Goal: Task Accomplishment & Management: Use online tool/utility

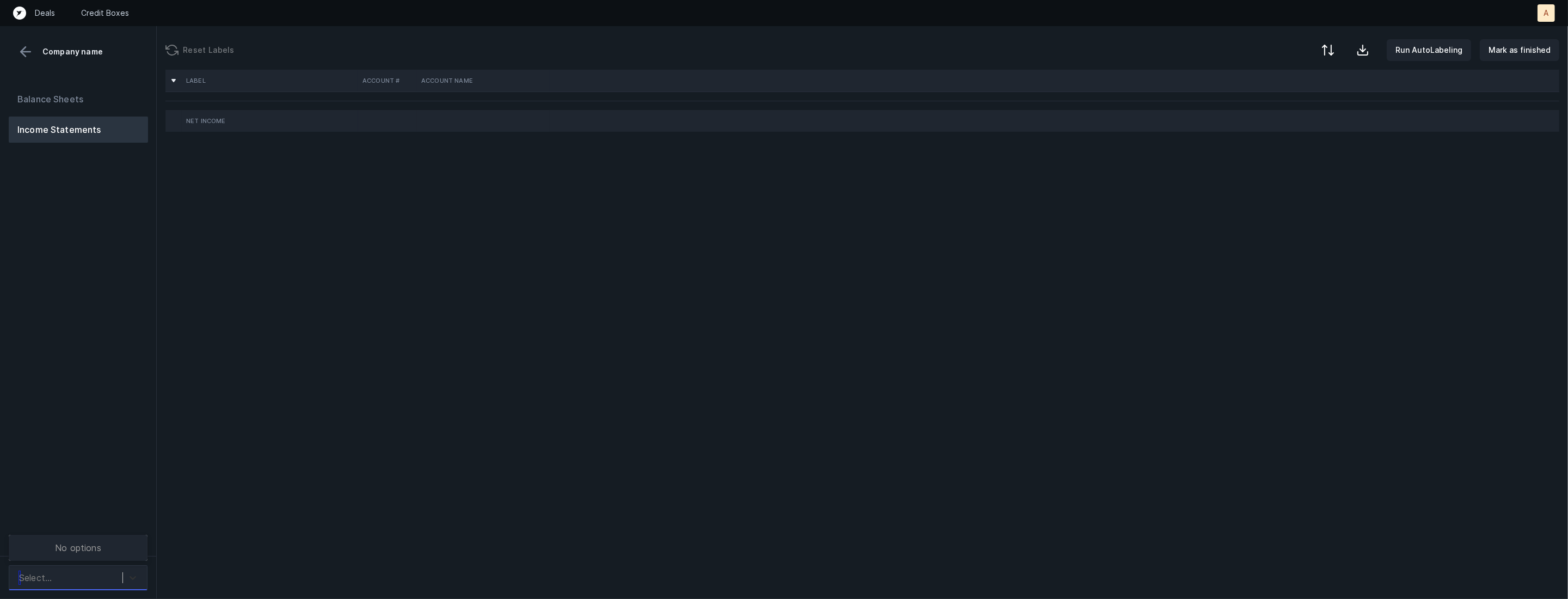
click at [131, 574] on icon at bounding box center [133, 577] width 11 height 11
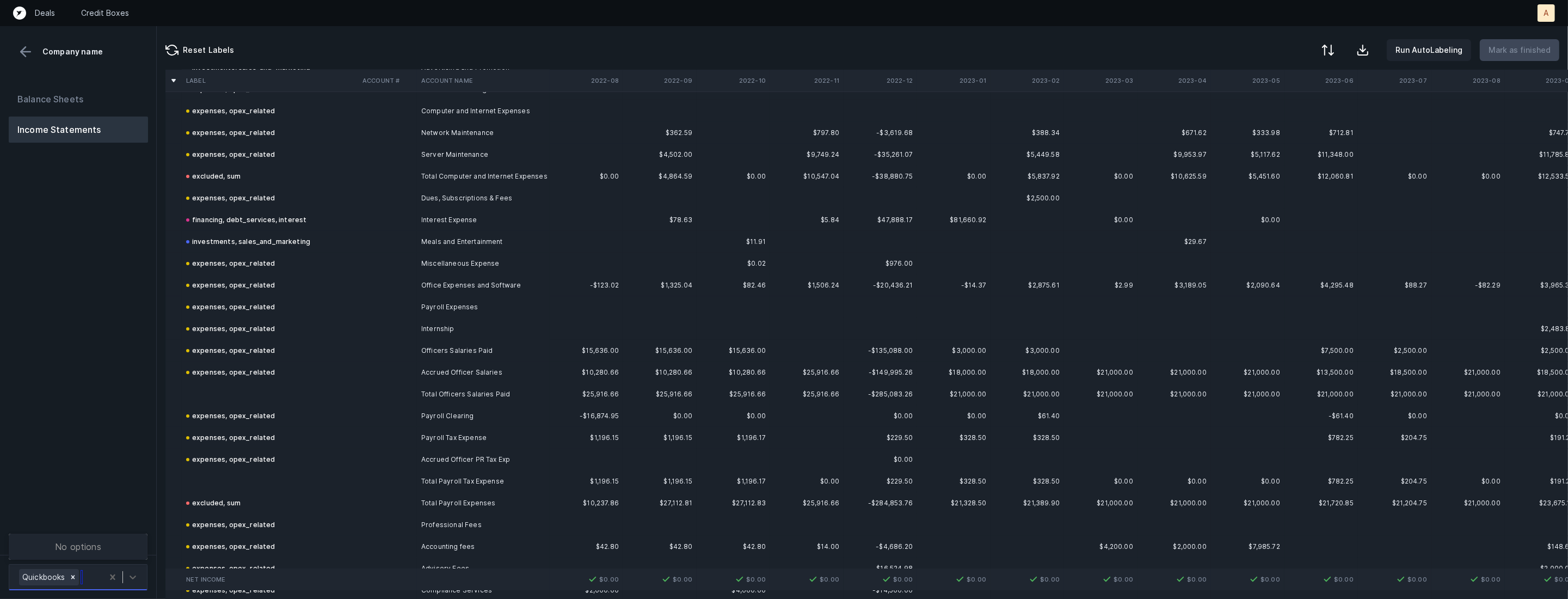
scroll to position [144, 0]
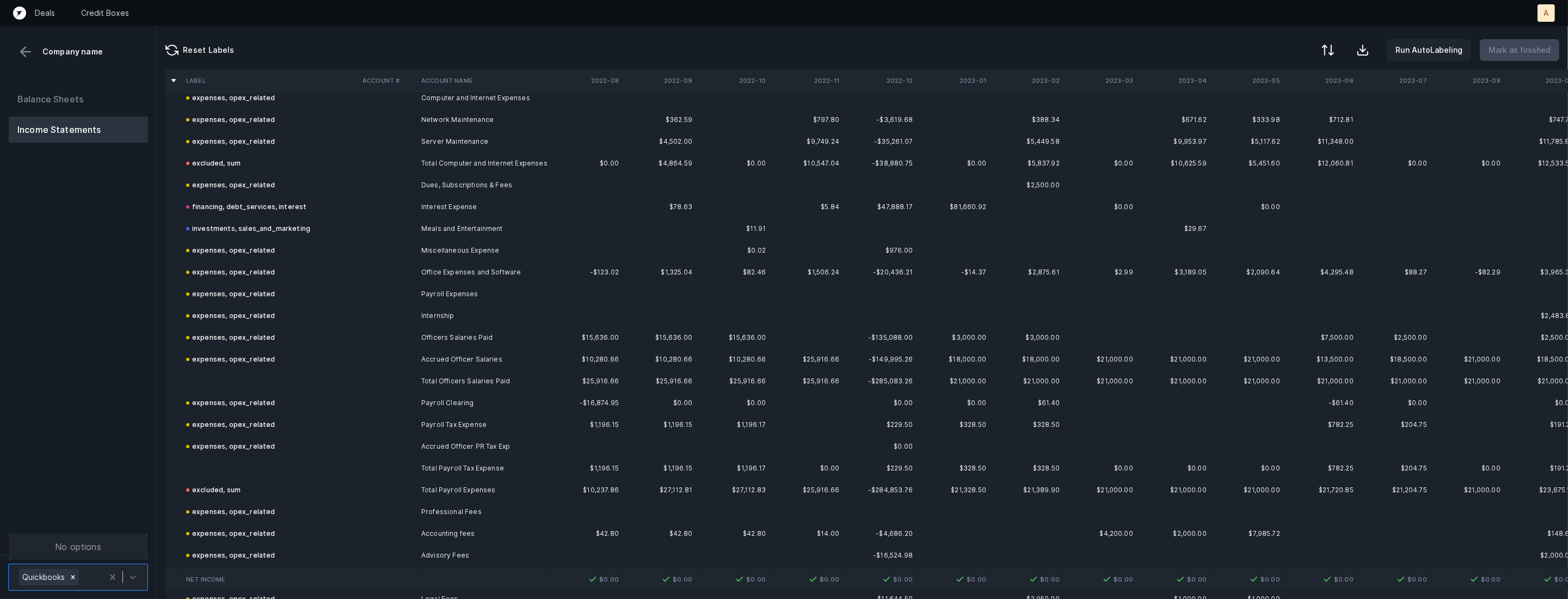
click at [257, 378] on td at bounding box center [270, 381] width 176 height 22
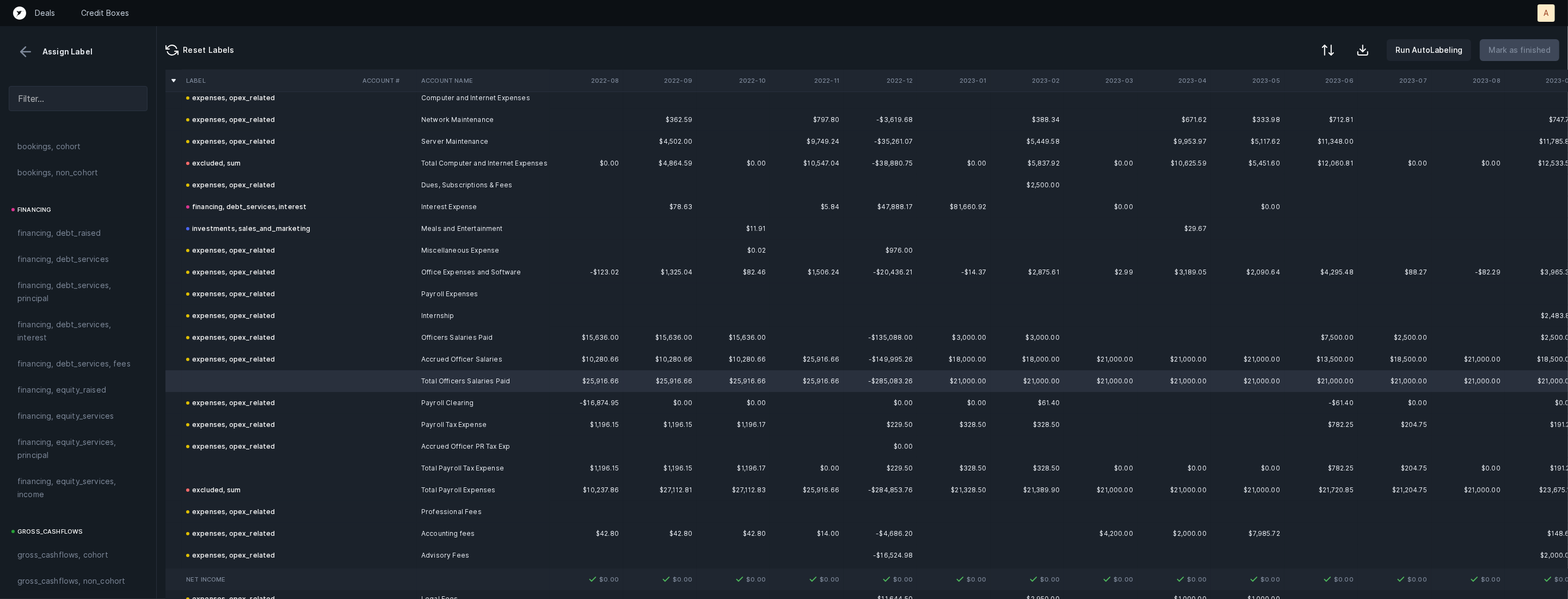
scroll to position [1200, 0]
click at [70, 518] on span "excluded, difference" at bounding box center [57, 524] width 79 height 13
click at [71, 504] on div "excluded, sum" at bounding box center [78, 498] width 139 height 26
click at [177, 474] on td at bounding box center [173, 467] width 16 height 22
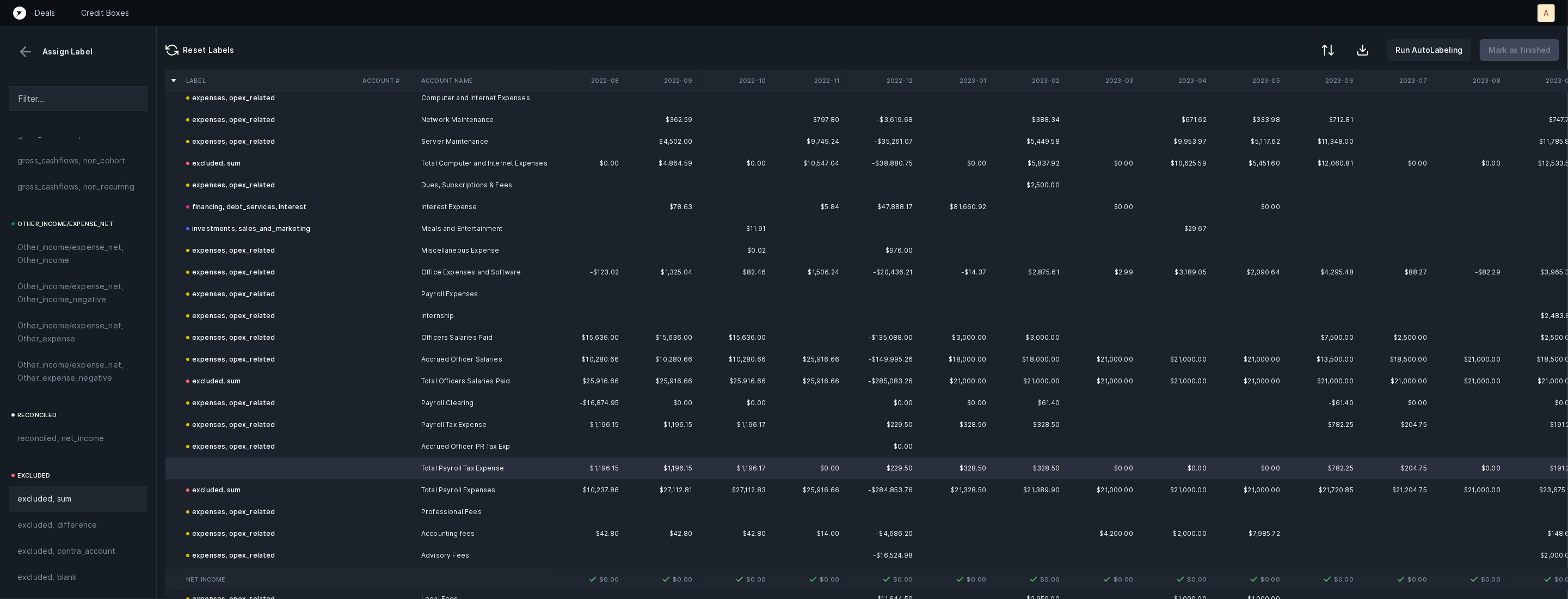
click at [94, 488] on div "excluded, sum" at bounding box center [78, 498] width 139 height 26
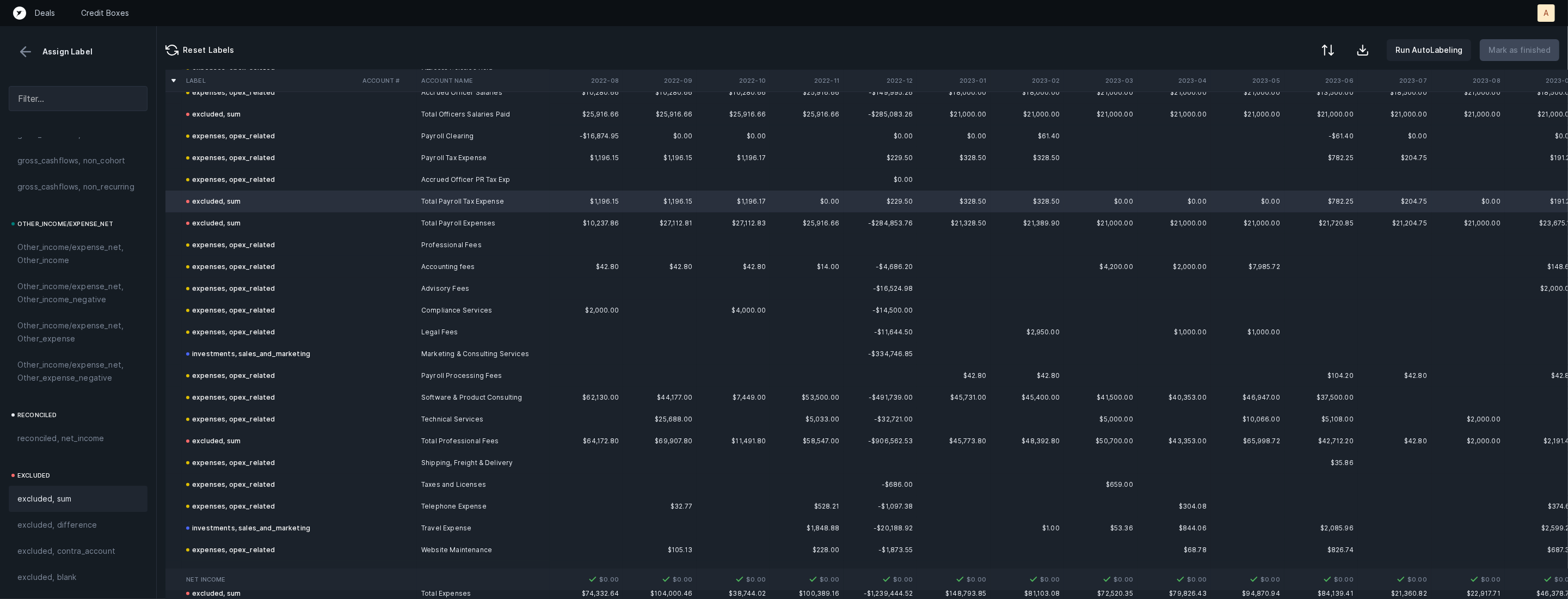
scroll to position [586, 0]
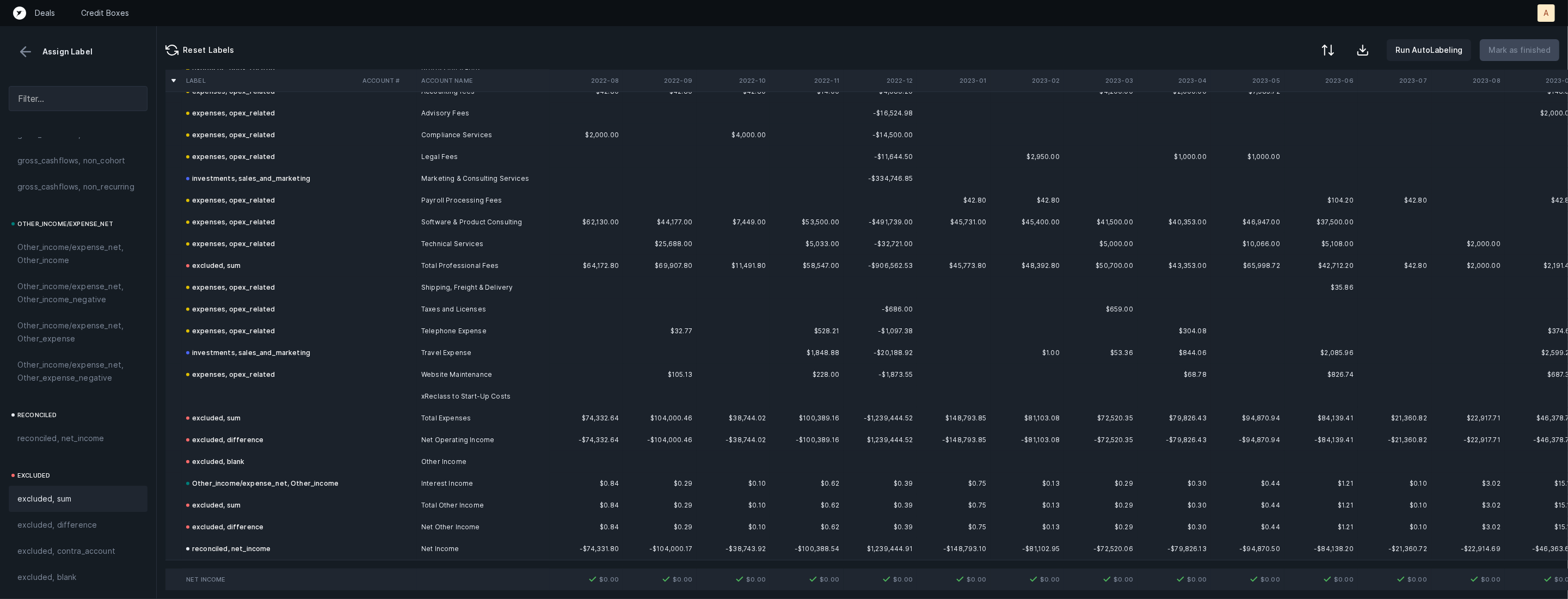
click at [269, 389] on td at bounding box center [270, 396] width 176 height 22
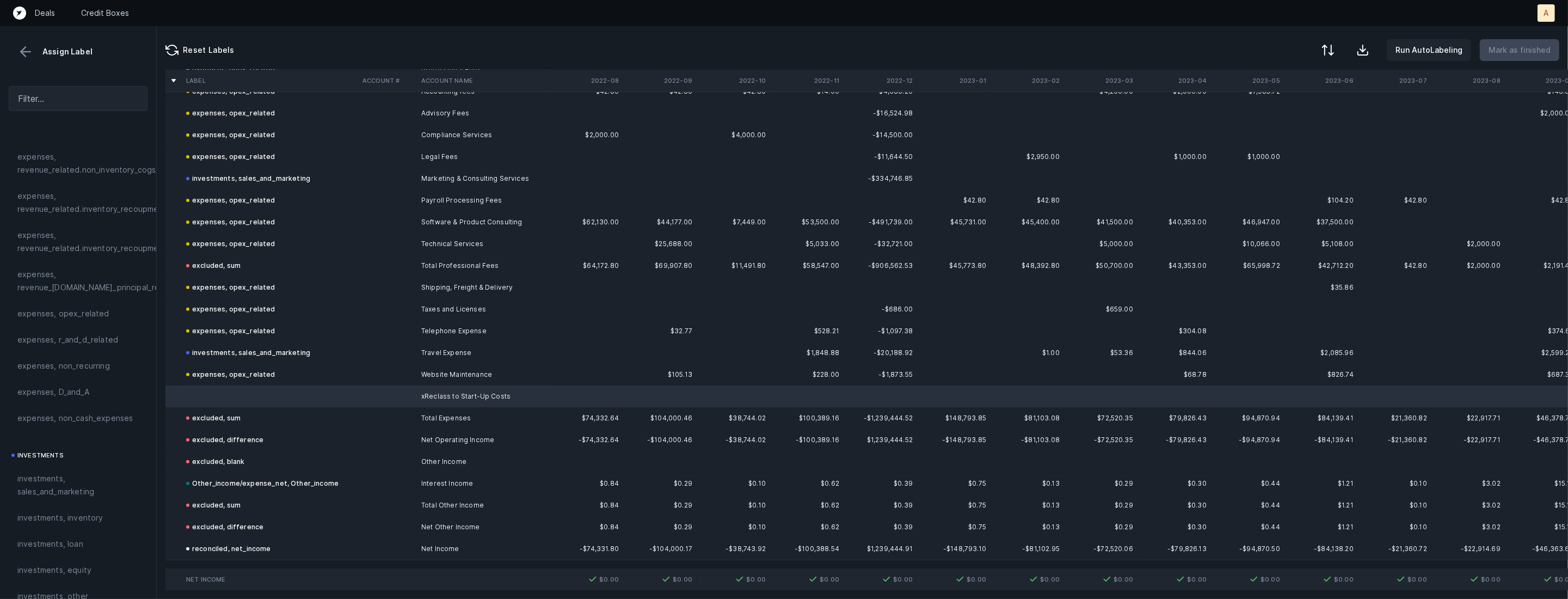
scroll to position [241, 0]
click at [74, 346] on div "expenses, opex_related" at bounding box center [78, 339] width 139 height 26
click at [29, 51] on button at bounding box center [26, 51] width 16 height 16
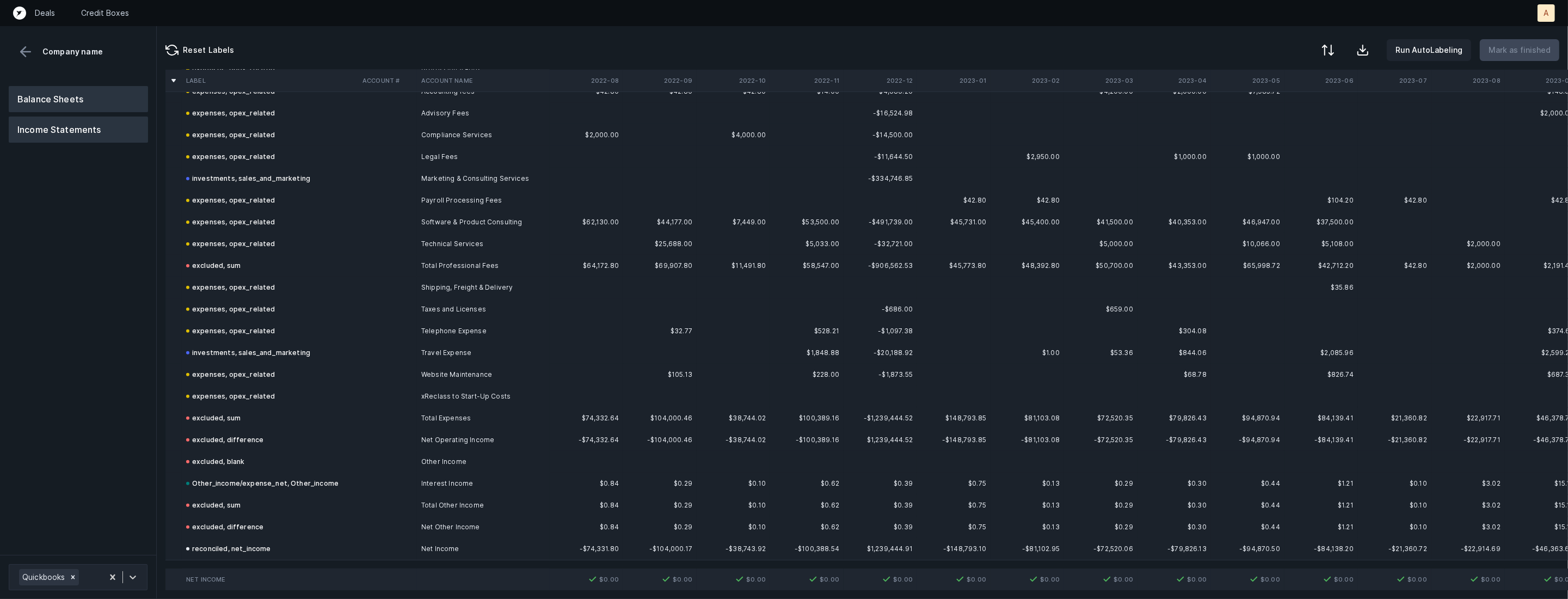
click at [47, 94] on button "Balance Sheets" at bounding box center [79, 99] width 139 height 26
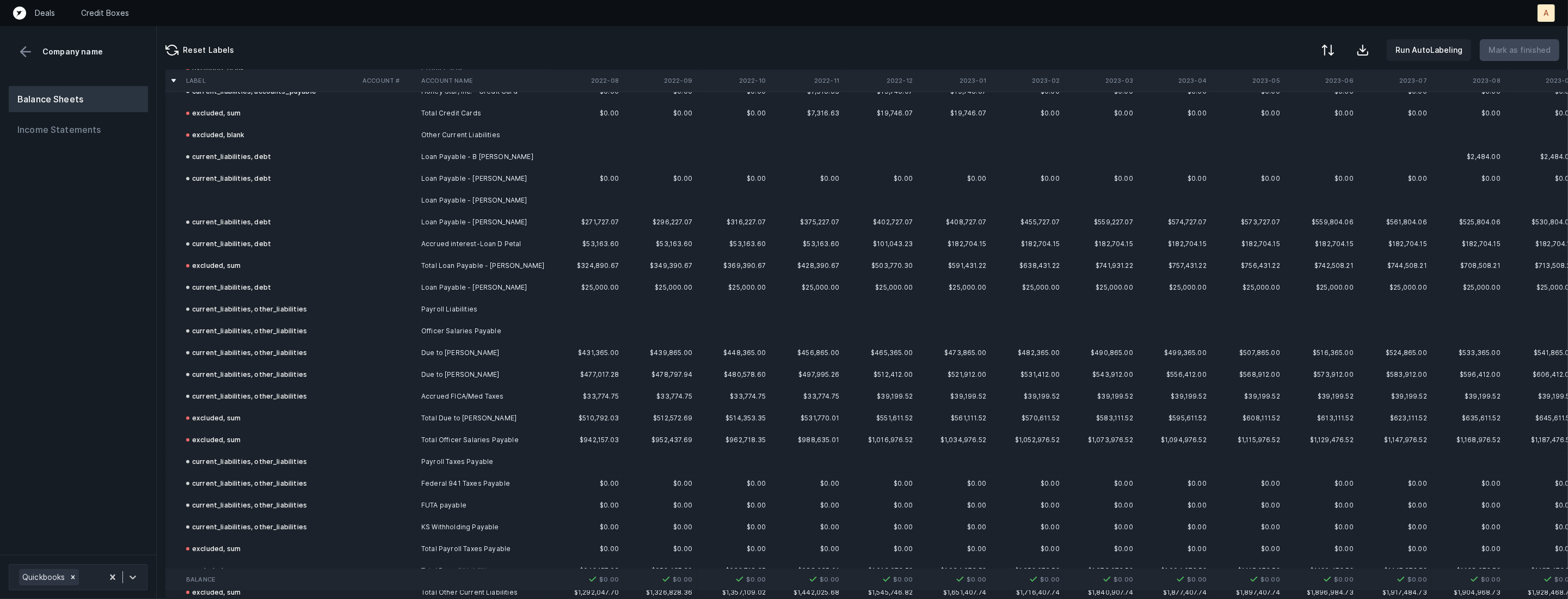
click at [247, 197] on td at bounding box center [270, 200] width 176 height 22
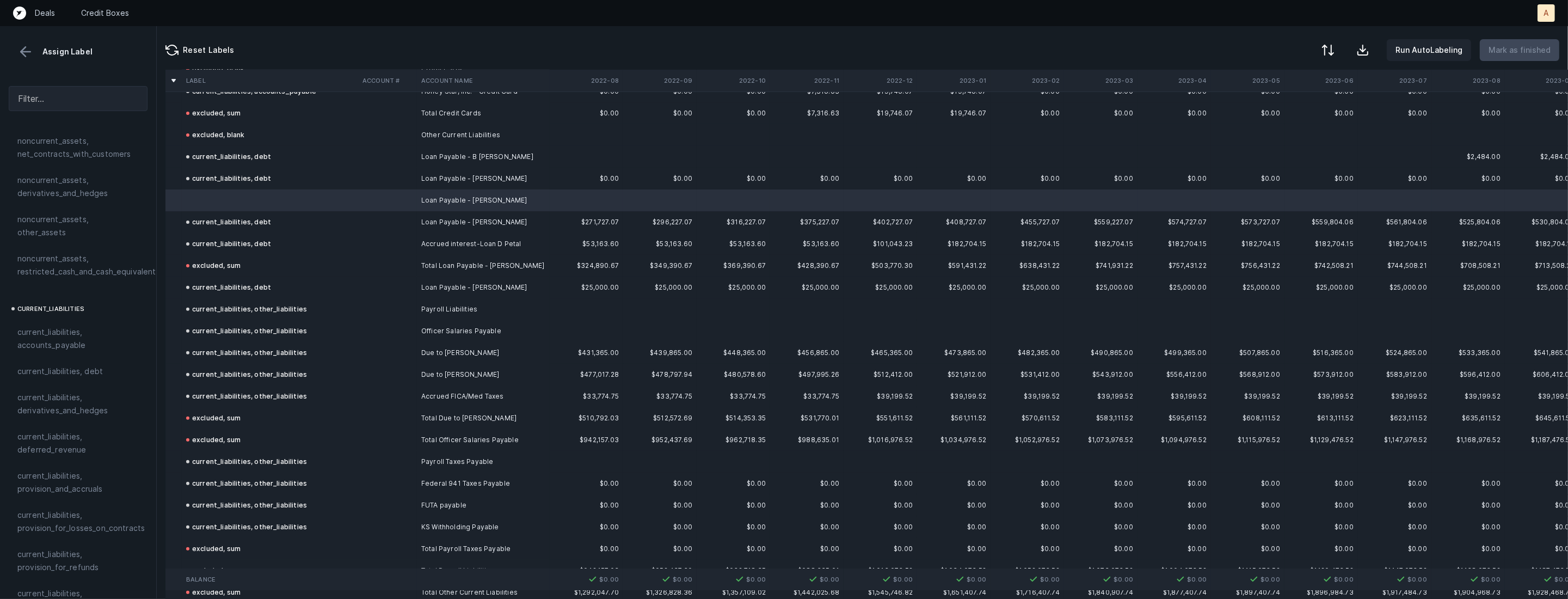
scroll to position [673, 0]
click at [87, 262] on span "current_liabilities, debt" at bounding box center [60, 269] width 86 height 13
click at [1508, 55] on p "Mark as finished" at bounding box center [1519, 50] width 62 height 13
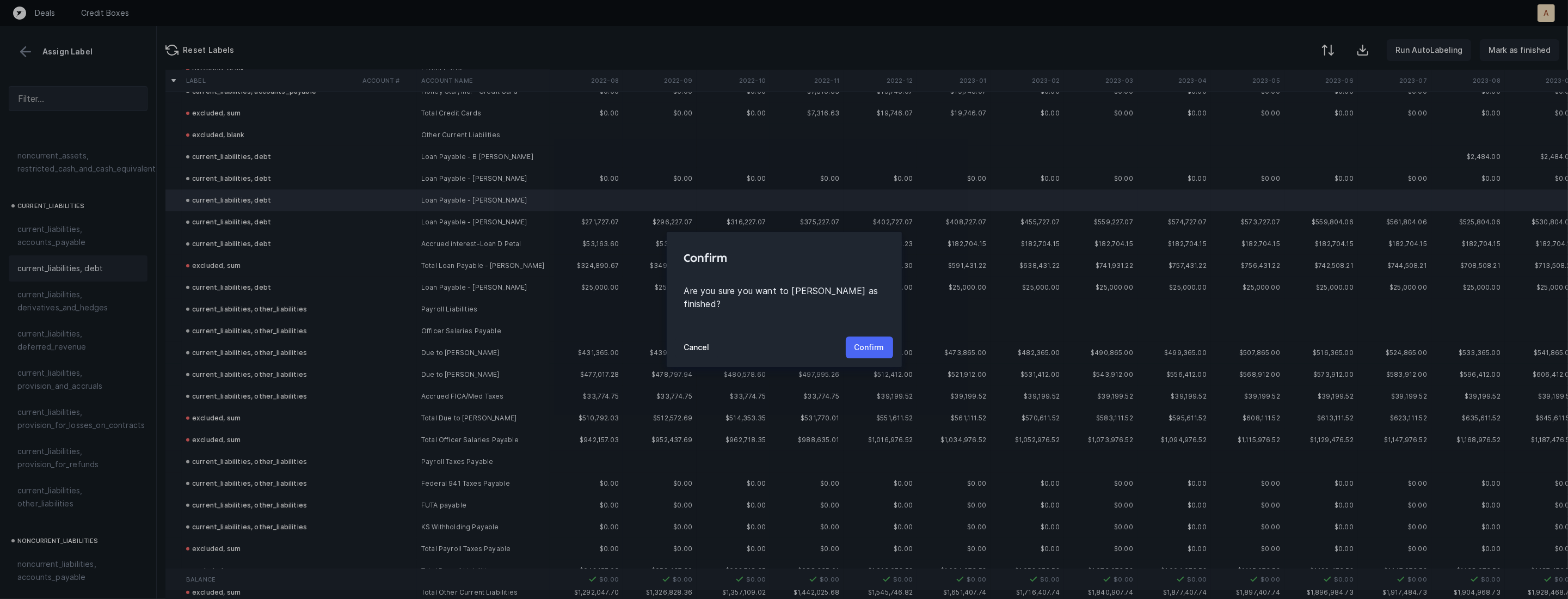
click at [875, 341] on p "Confirm" at bounding box center [869, 347] width 30 height 13
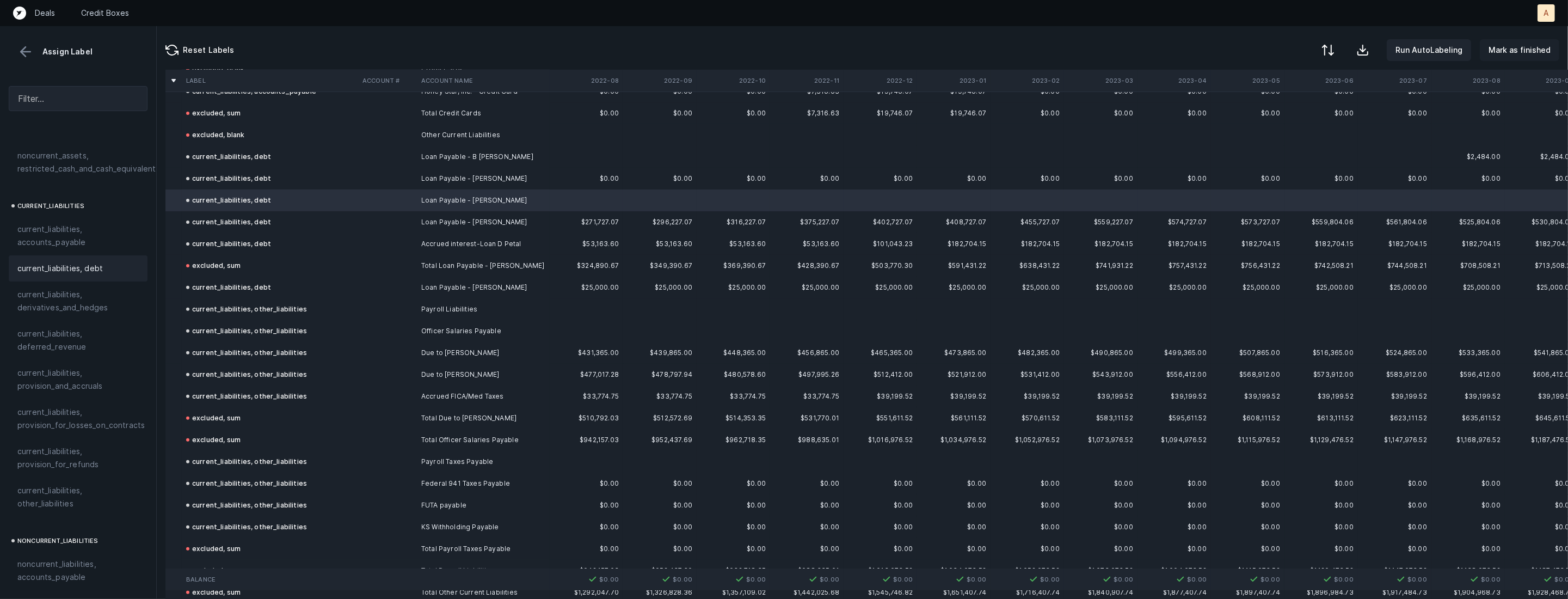
click at [1533, 55] on p "Mark as finished" at bounding box center [1519, 50] width 62 height 13
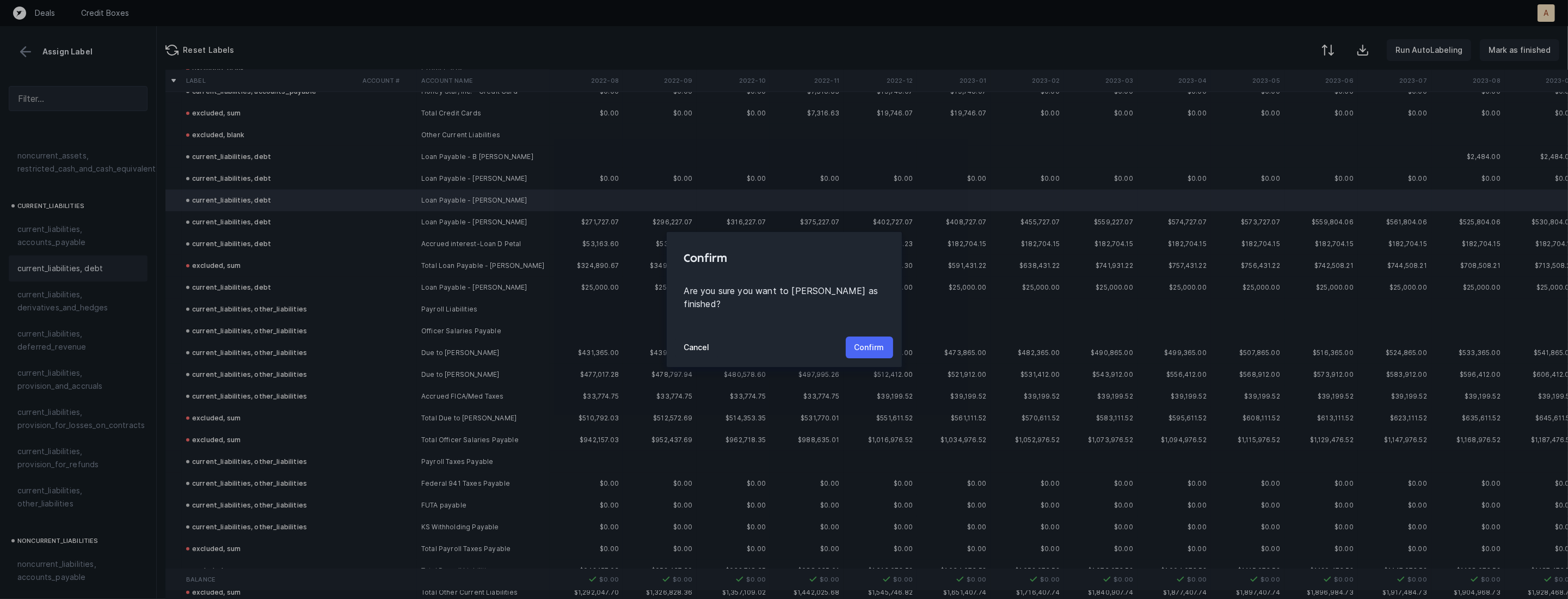
click at [879, 341] on p "Confirm" at bounding box center [869, 347] width 30 height 13
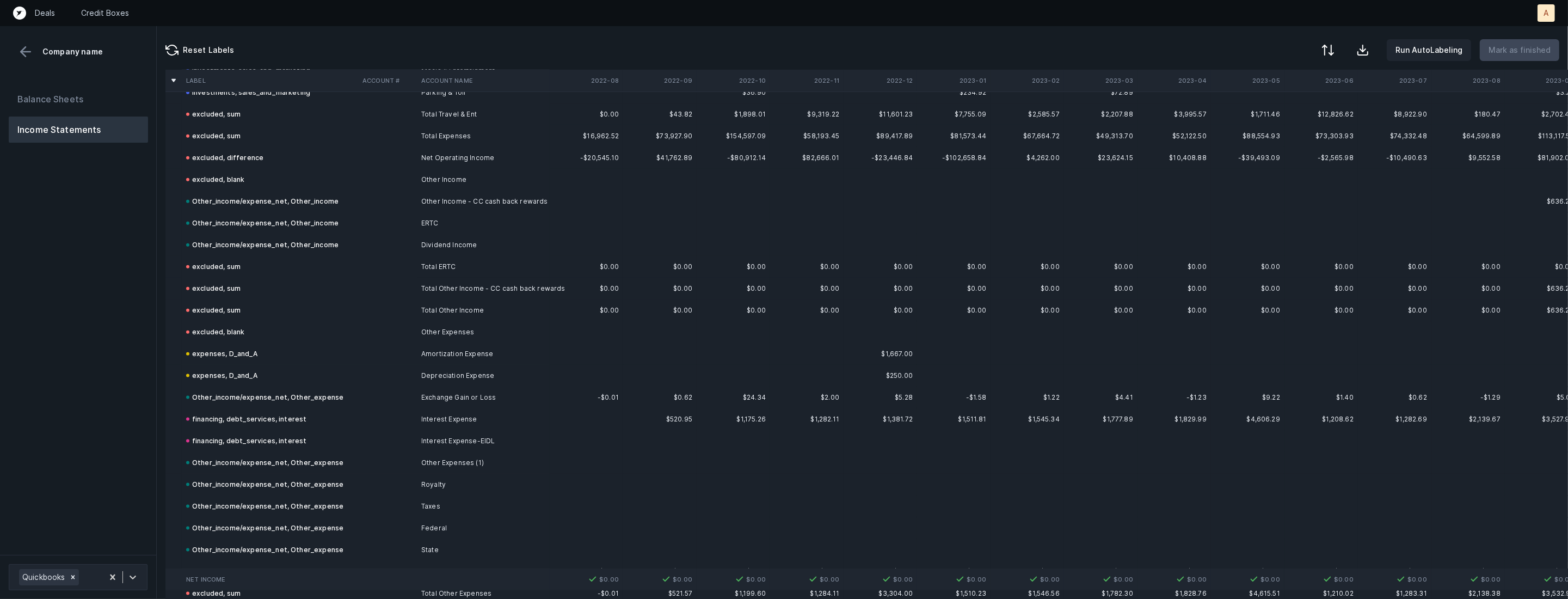
scroll to position [2153, 0]
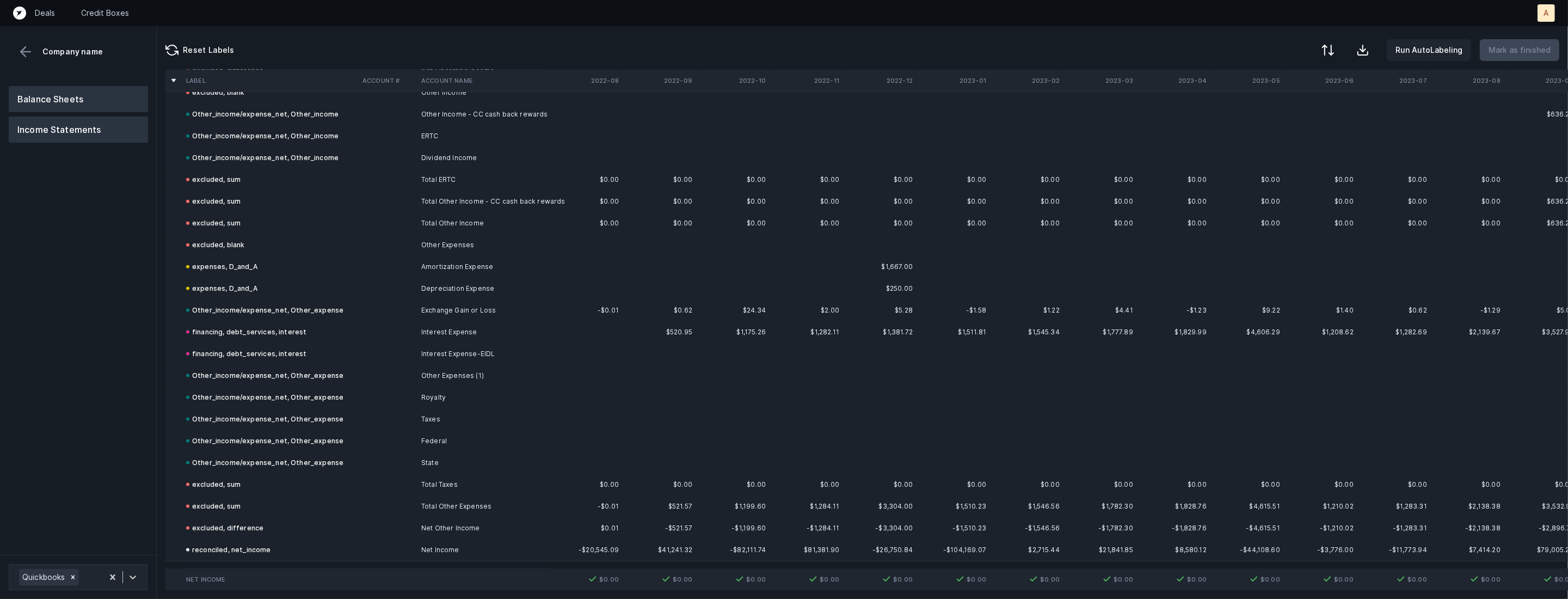
click at [80, 102] on button "Balance Sheets" at bounding box center [79, 99] width 139 height 26
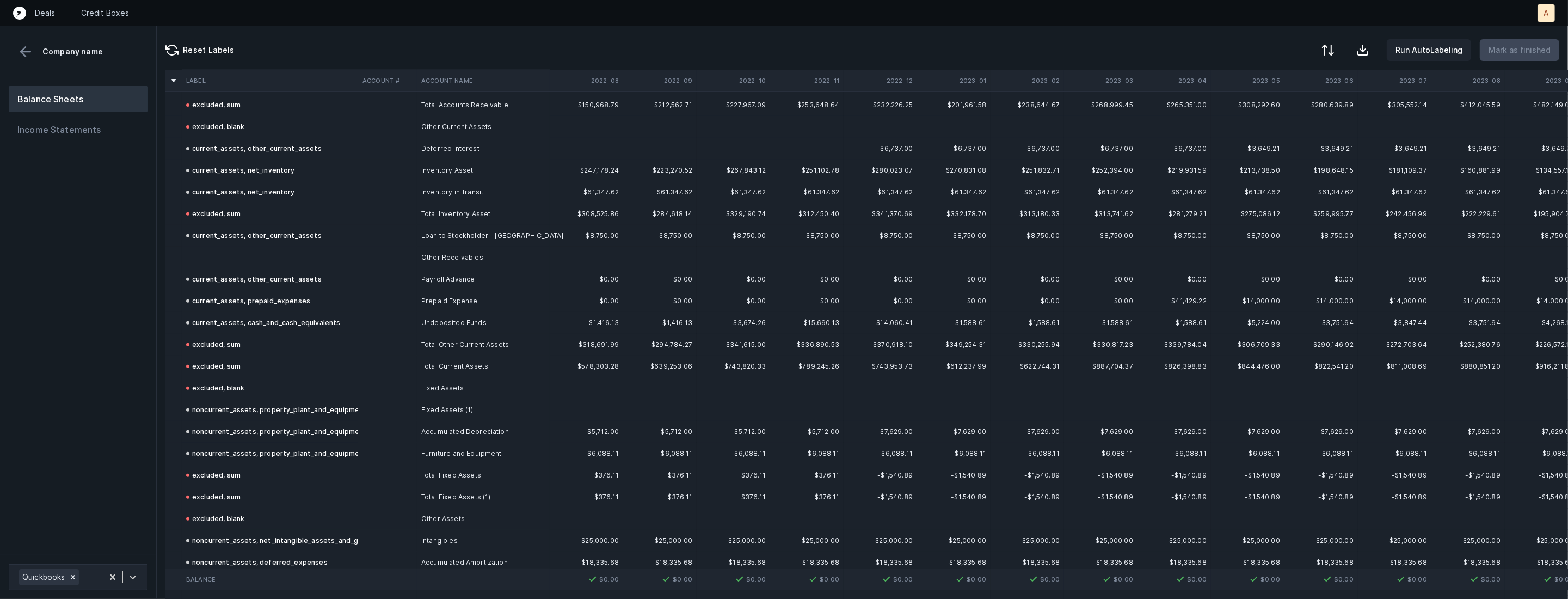
scroll to position [660, 0]
click at [462, 261] on td "Other Receivables" at bounding box center [483, 257] width 133 height 22
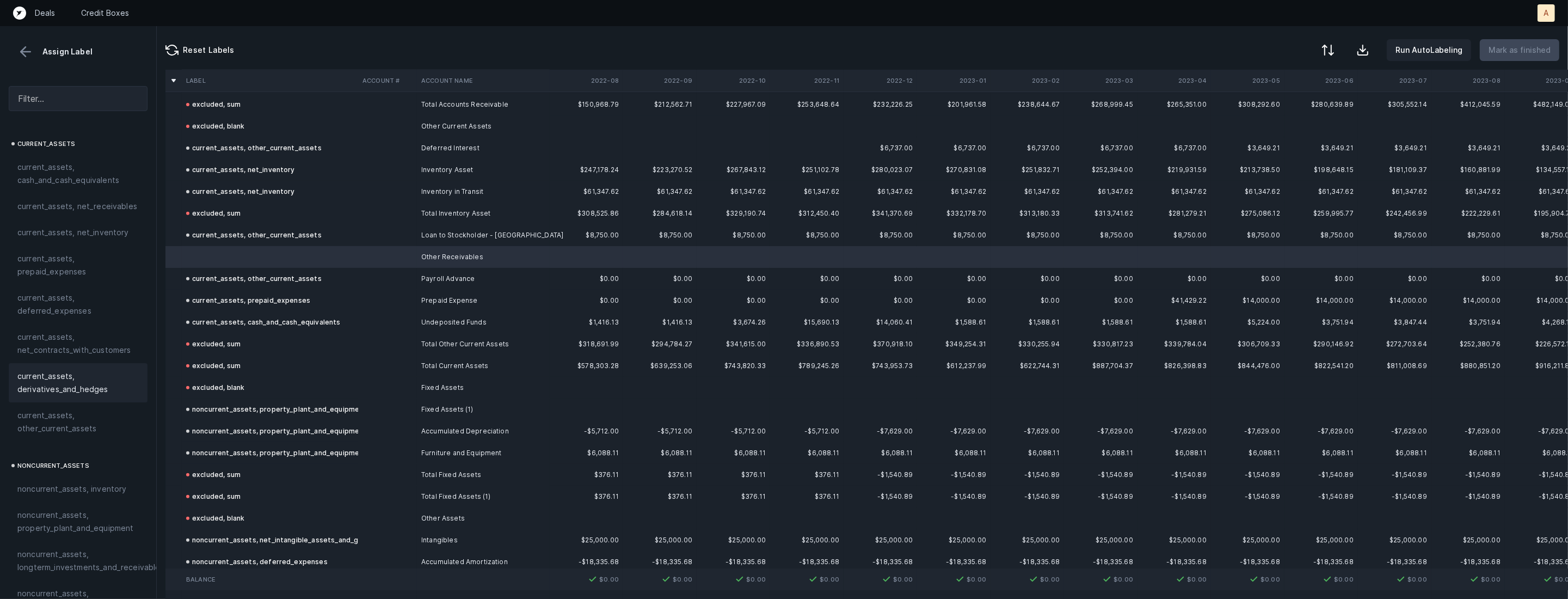
click at [66, 399] on div "current_assets, derivatives_and_hedges" at bounding box center [78, 382] width 139 height 39
click at [60, 418] on span "current_assets, other_current_assets" at bounding box center [78, 422] width 121 height 26
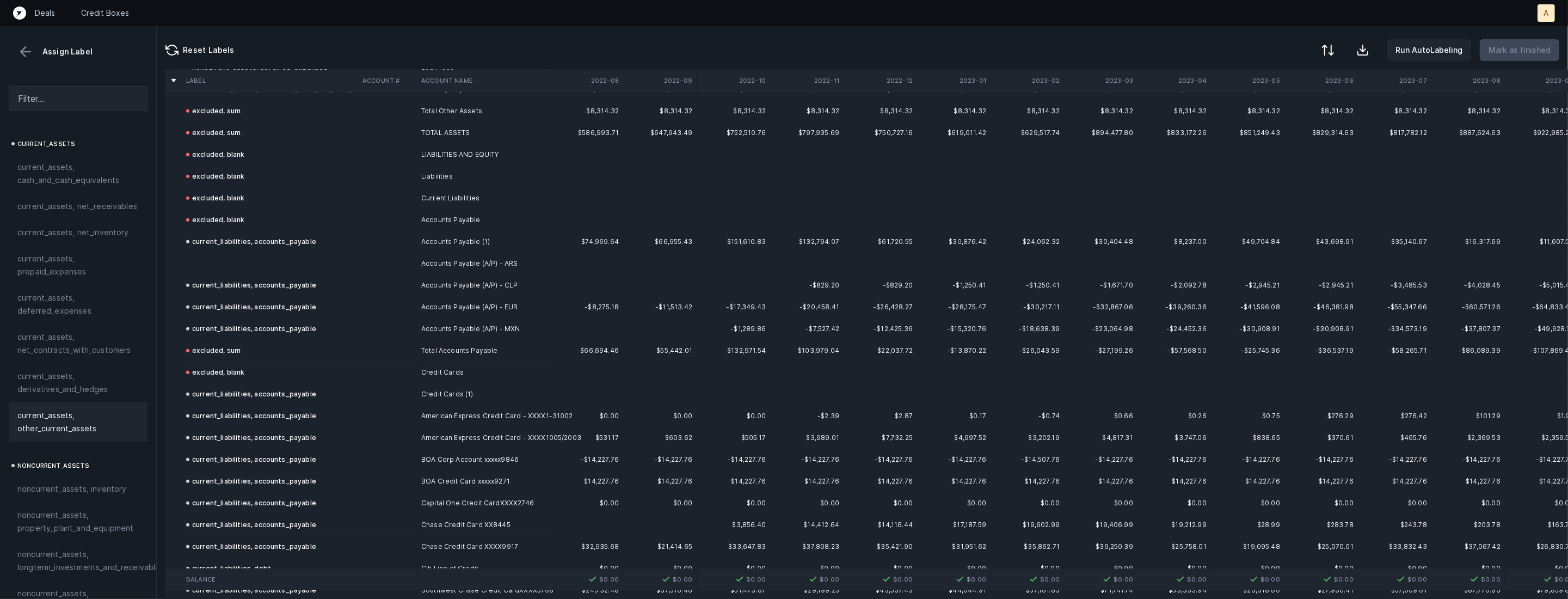
scroll to position [1220, 0]
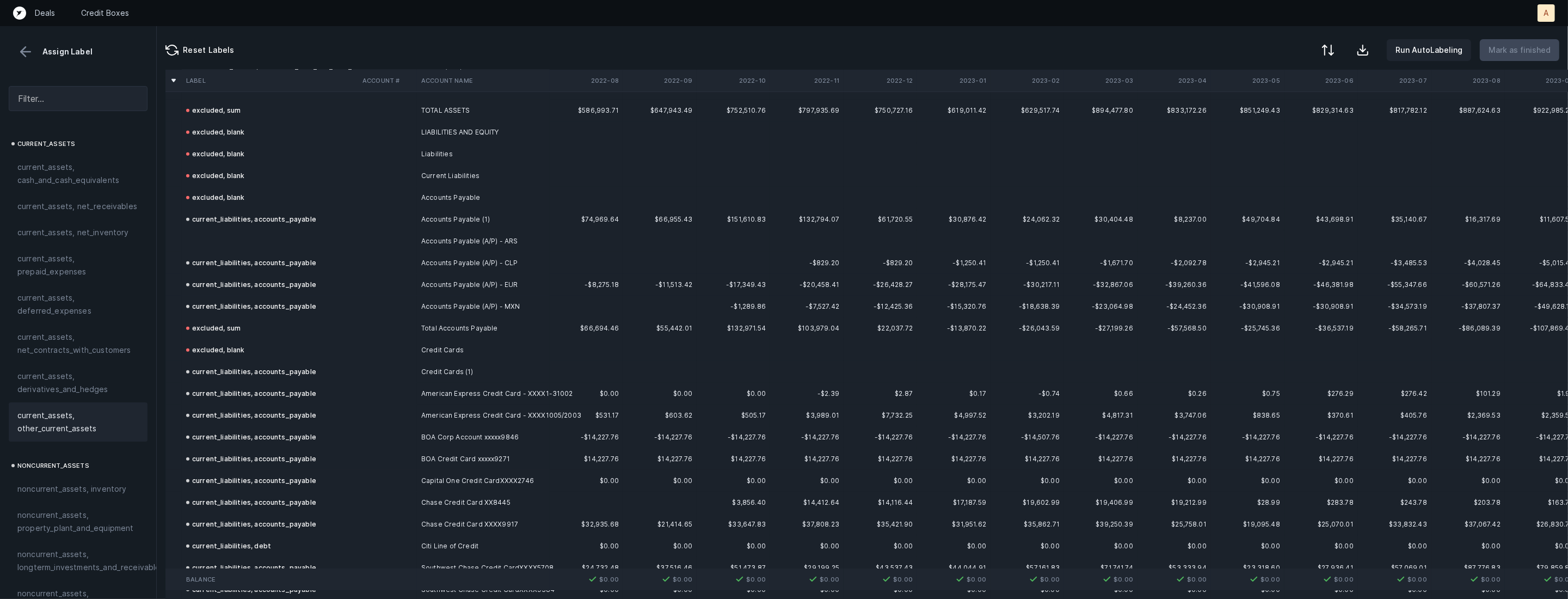
click at [439, 246] on td "Accounts Payable (A/P) - ARS" at bounding box center [483, 241] width 133 height 22
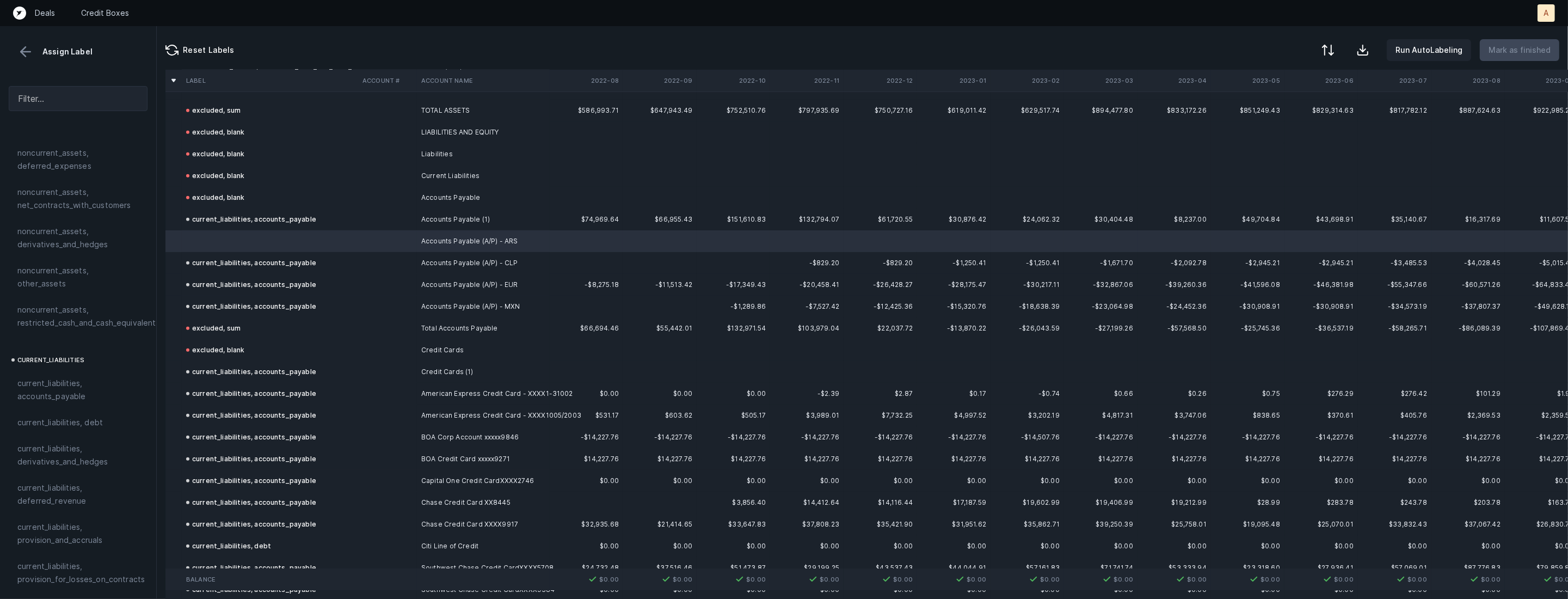
scroll to position [567, 0]
click at [78, 328] on span "current_liabilities, accounts_payable" at bounding box center [78, 341] width 121 height 26
click at [1515, 47] on p "Mark as finished" at bounding box center [1519, 50] width 62 height 13
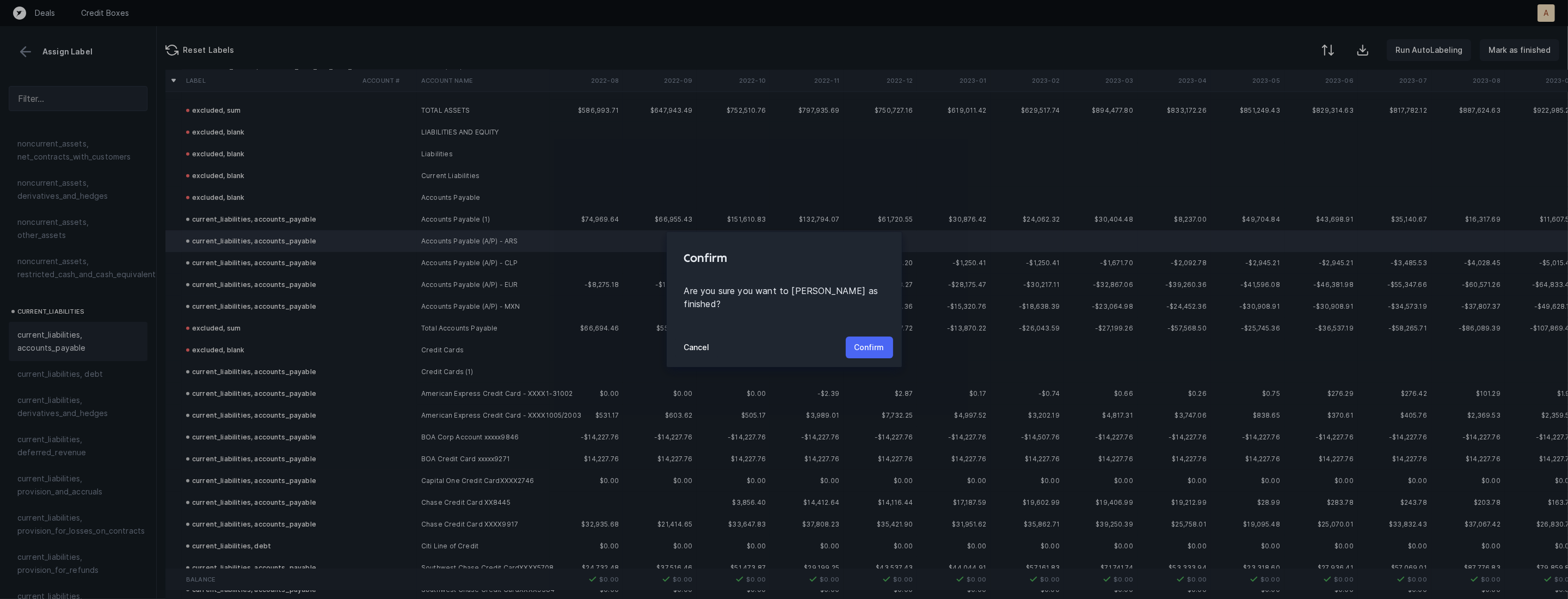
click at [863, 341] on p "Confirm" at bounding box center [869, 347] width 30 height 13
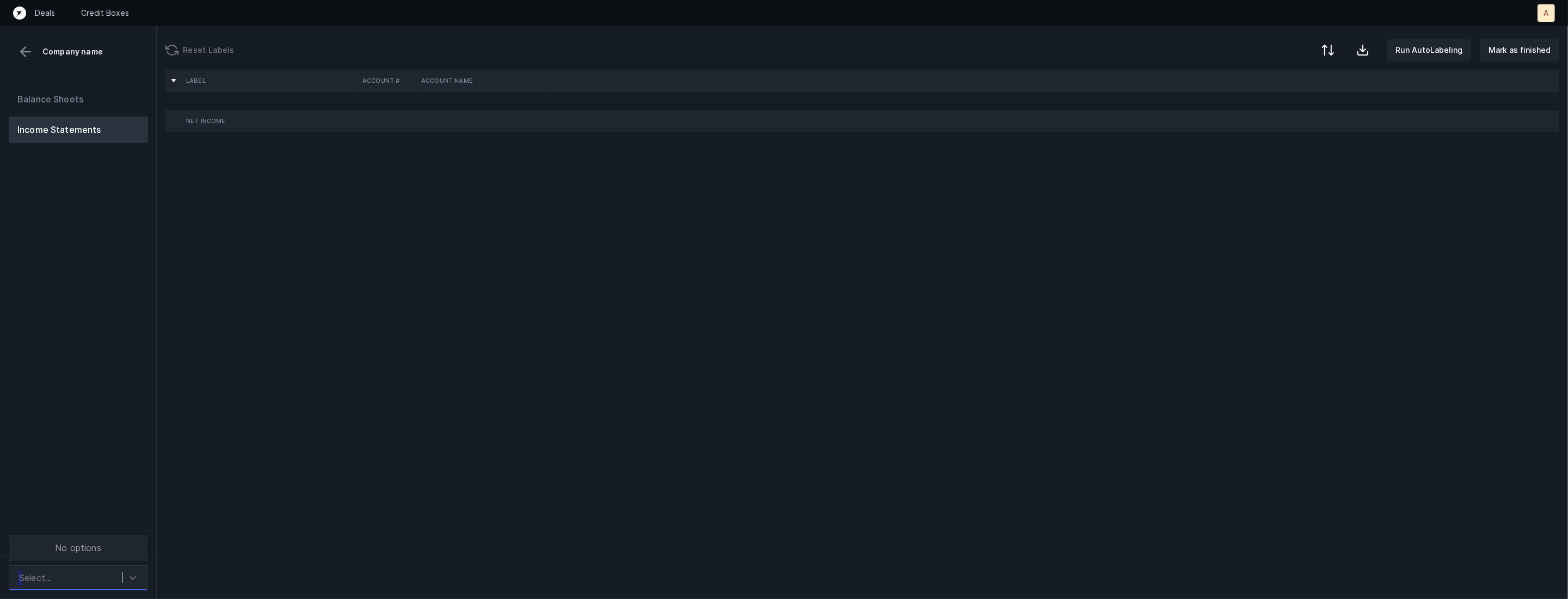
click at [71, 582] on div "Select..." at bounding box center [68, 577] width 109 height 19
click at [129, 569] on div at bounding box center [132, 577] width 19 height 19
click at [107, 570] on div "Select..." at bounding box center [68, 577] width 109 height 19
click at [118, 504] on div "Balance Sheets Income Statements" at bounding box center [78, 316] width 156 height 479
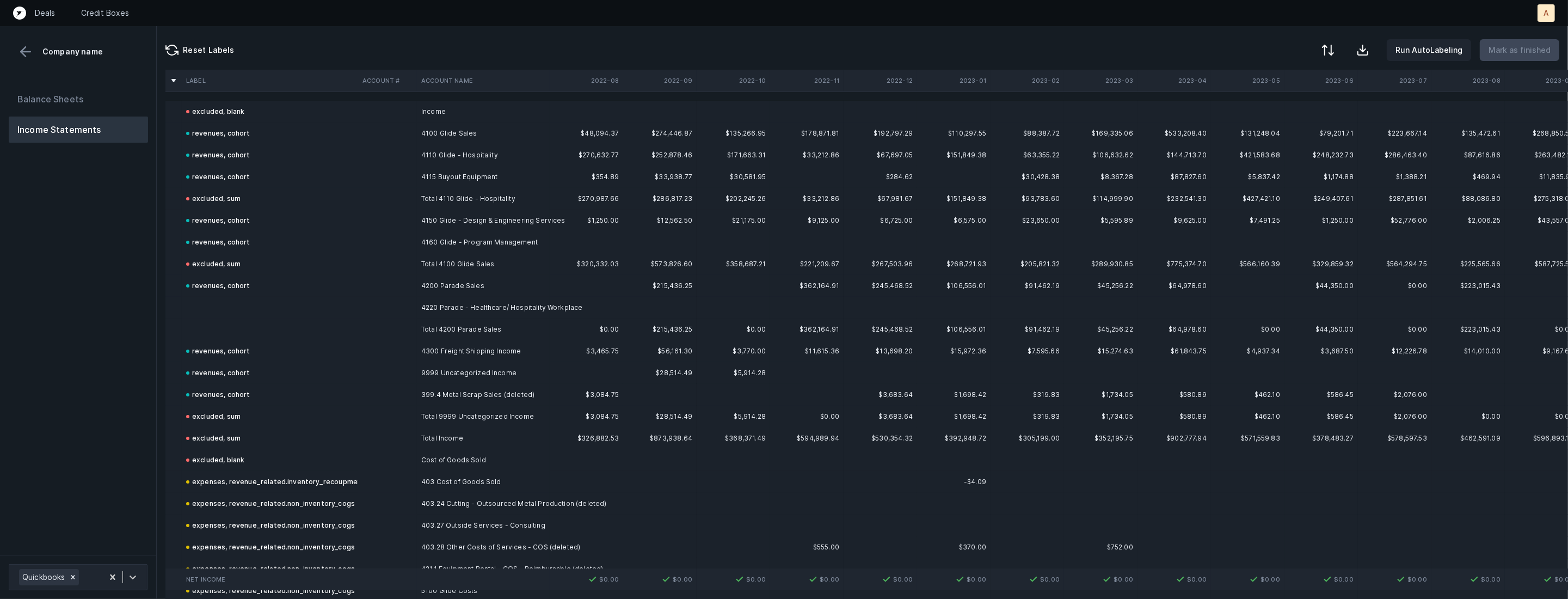
click at [283, 308] on td at bounding box center [270, 307] width 176 height 22
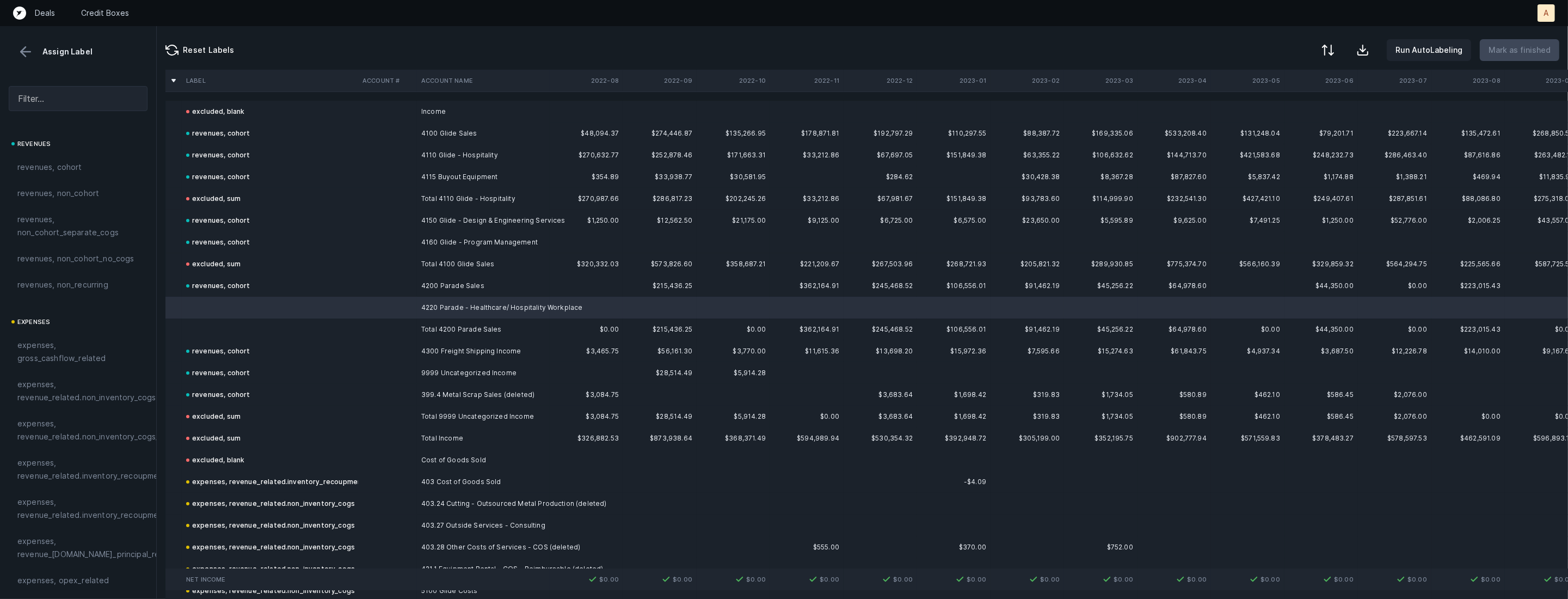
click at [71, 170] on span "revenues, cohort" at bounding box center [50, 167] width 65 height 13
click at [251, 327] on td at bounding box center [270, 329] width 176 height 22
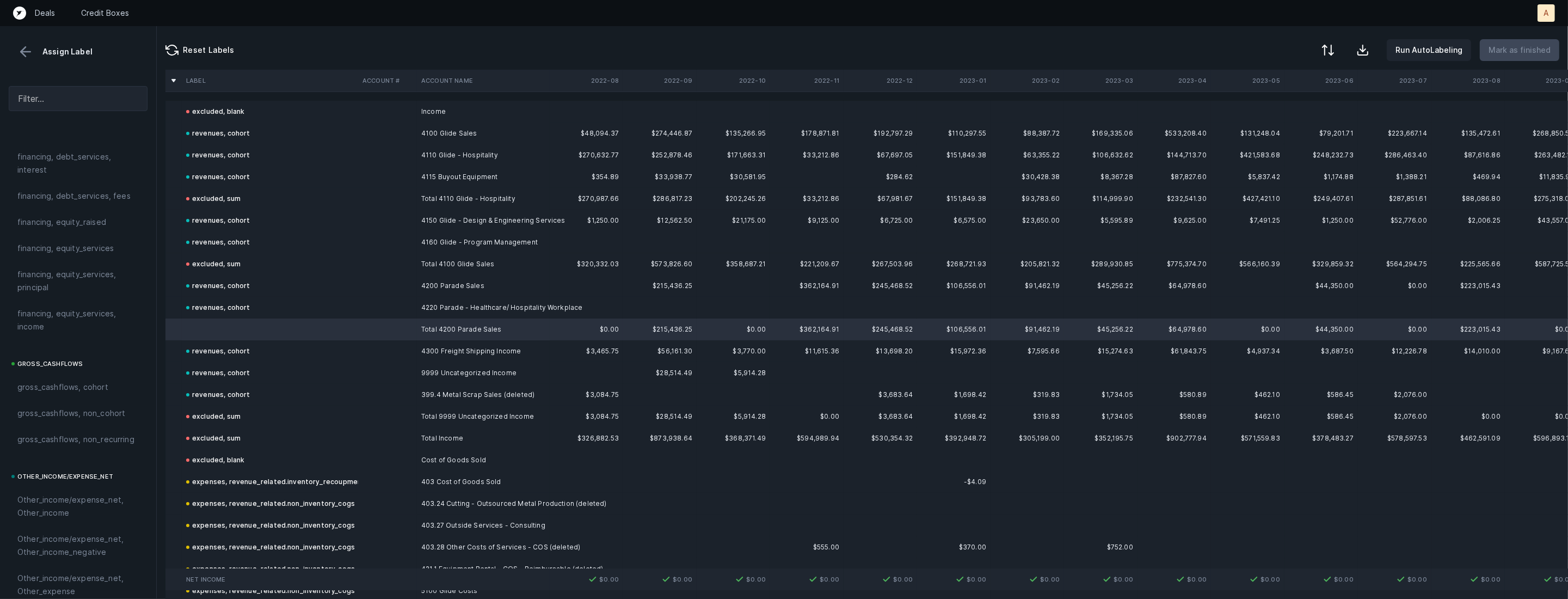
scroll to position [1200, 0]
click at [59, 492] on span "excluded, sum" at bounding box center [44, 499] width 54 height 13
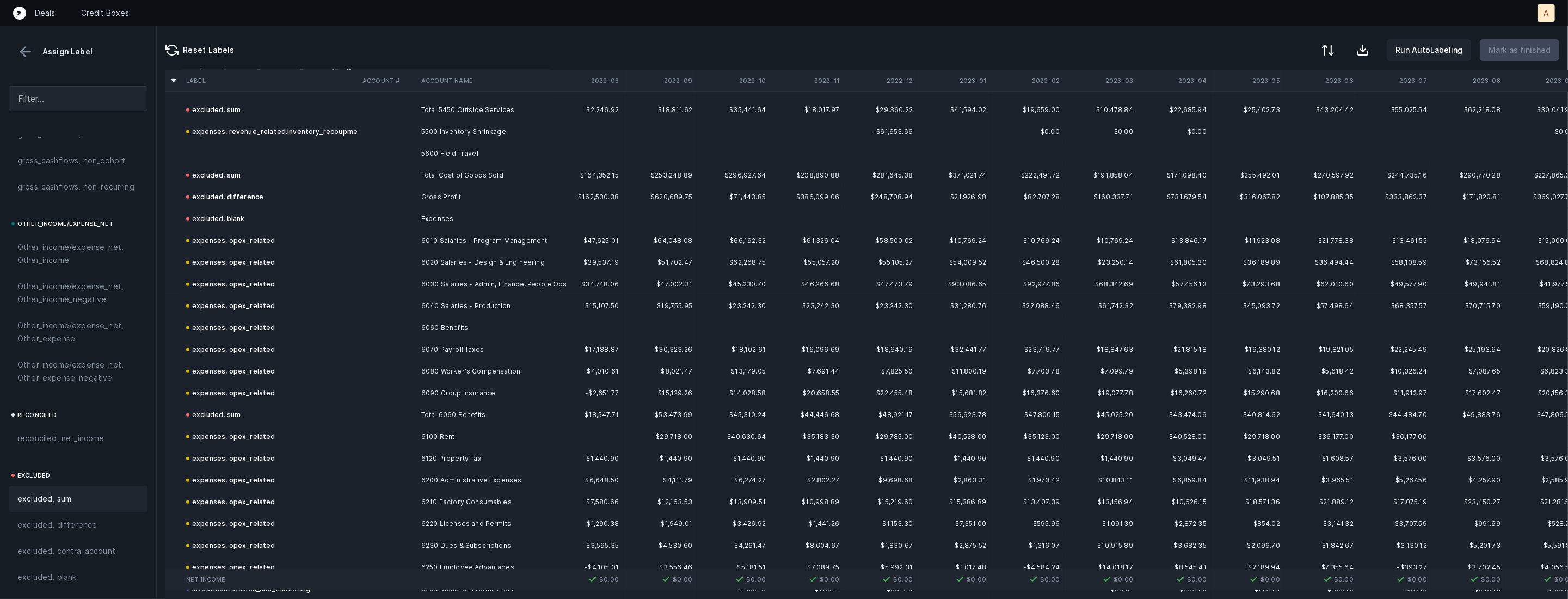
scroll to position [913, 0]
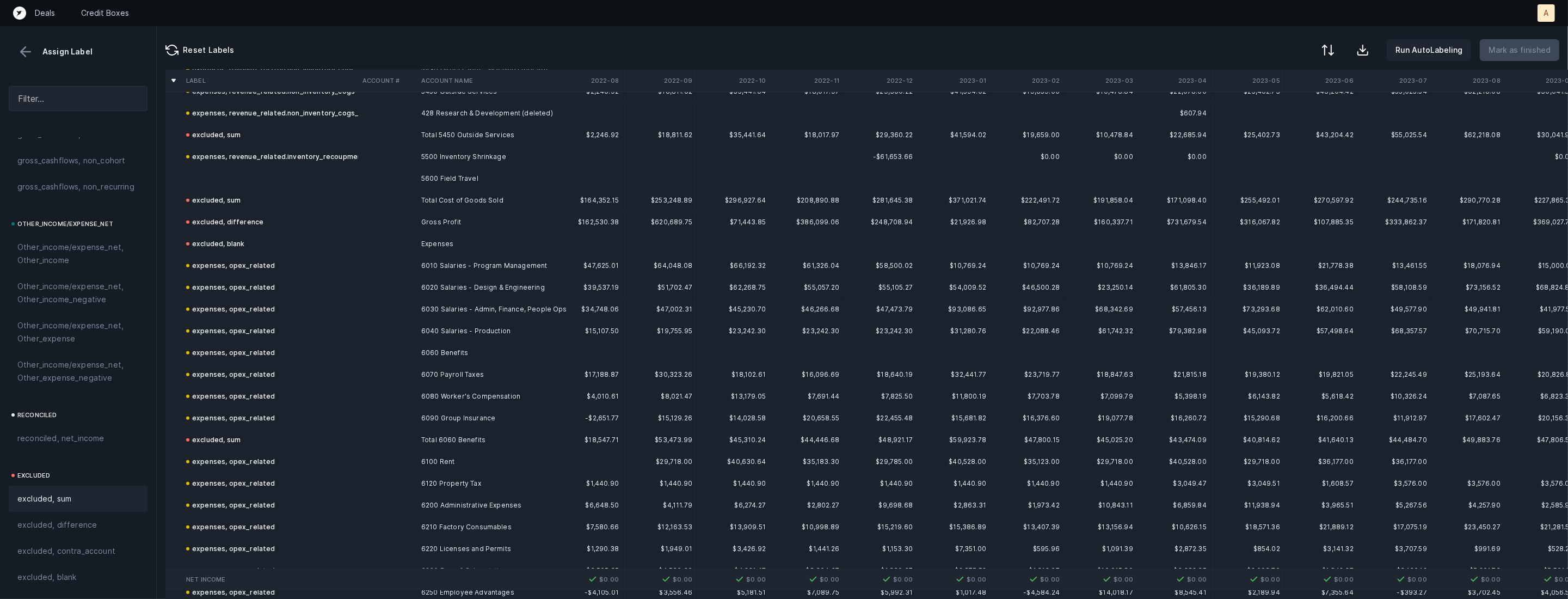
click at [474, 177] on td "5600 Field Travel" at bounding box center [483, 178] width 133 height 22
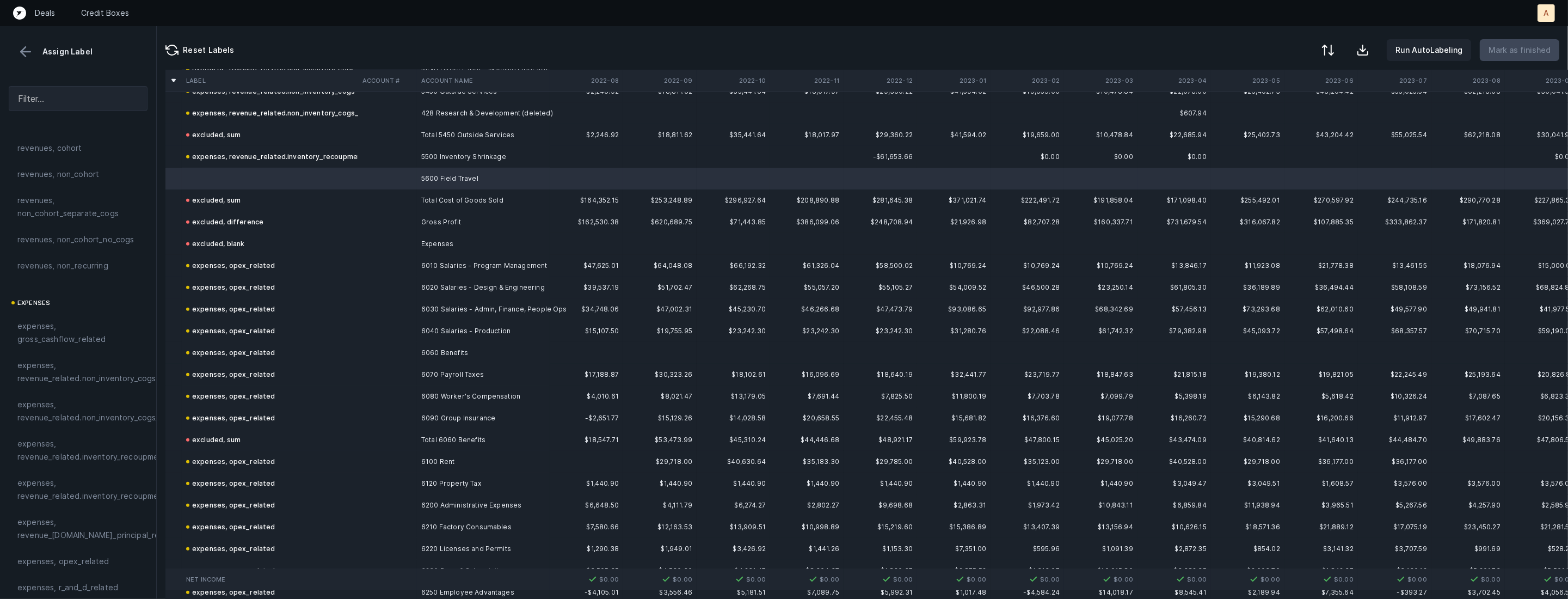
scroll to position [0, 0]
click at [71, 382] on span "expenses, revenue_related.non_inventory_cogs" at bounding box center [87, 391] width 138 height 26
click at [1509, 50] on p "Mark as finished" at bounding box center [1519, 50] width 62 height 13
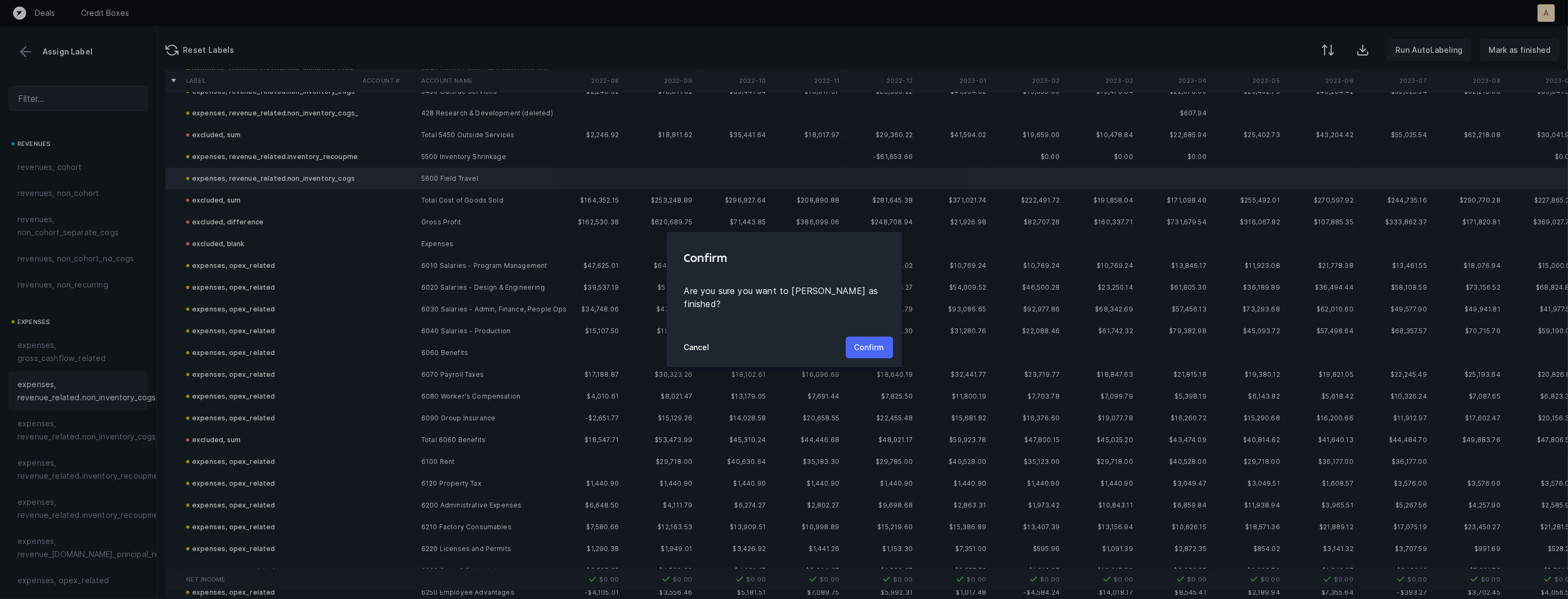
click at [861, 341] on p "Confirm" at bounding box center [869, 347] width 30 height 13
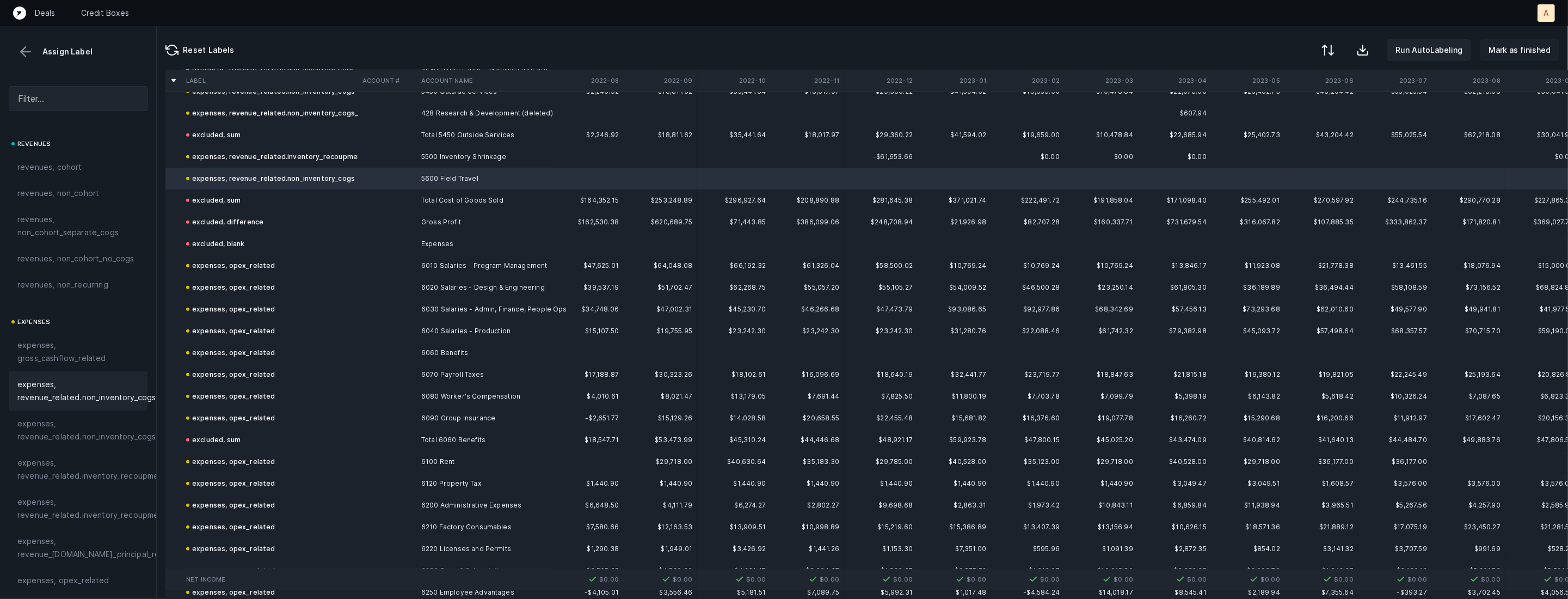
click at [1508, 54] on p "Mark as finished" at bounding box center [1519, 50] width 62 height 13
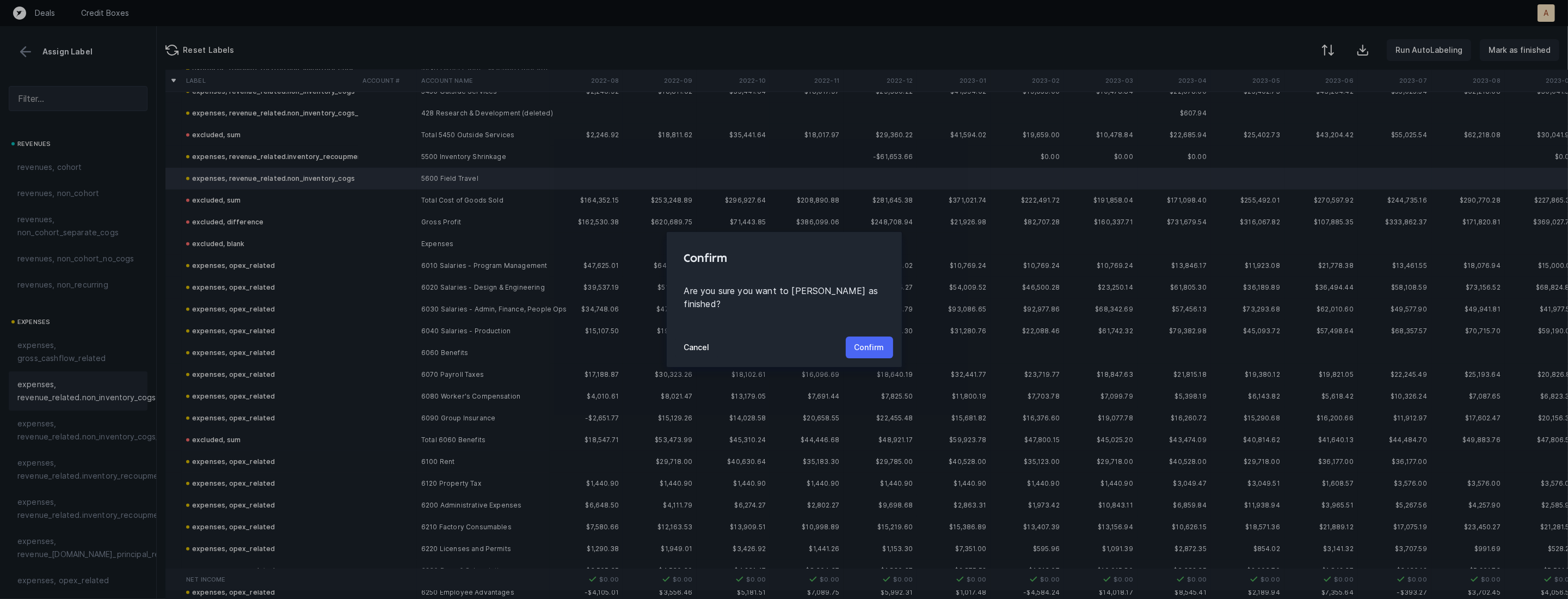
click at [875, 341] on p "Confirm" at bounding box center [869, 347] width 30 height 13
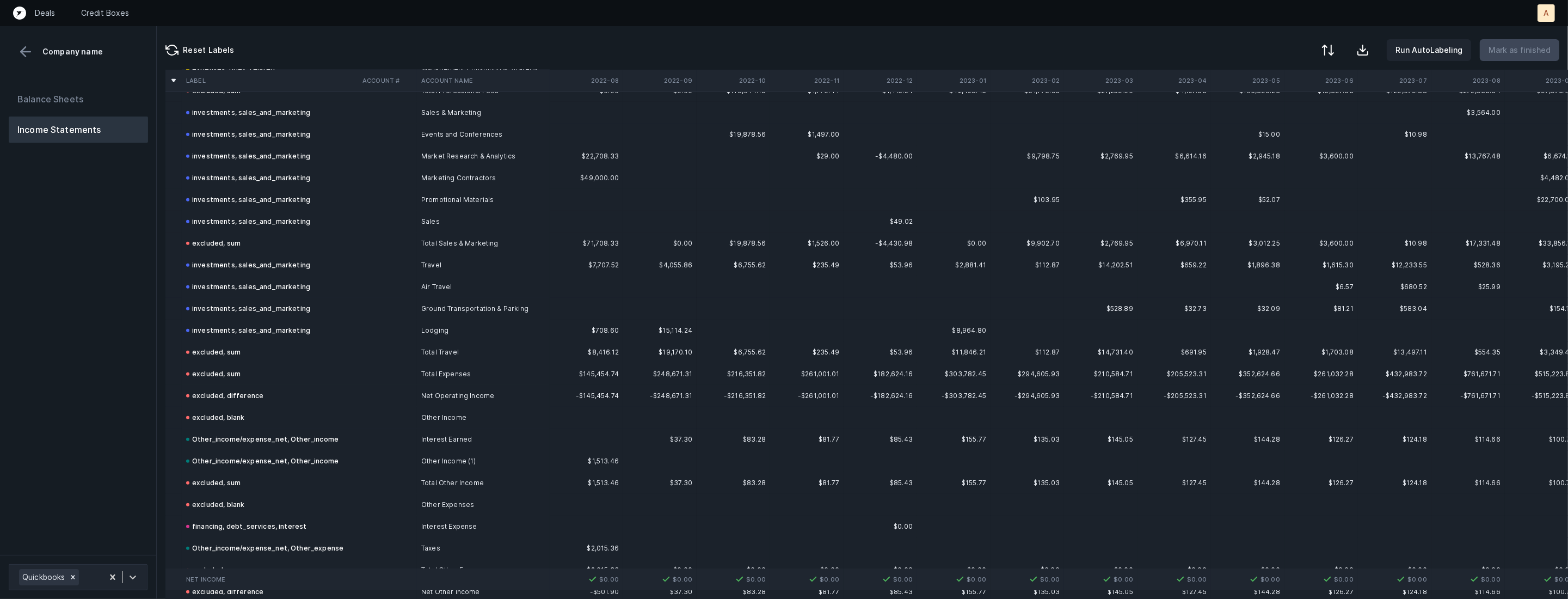
scroll to position [977, 0]
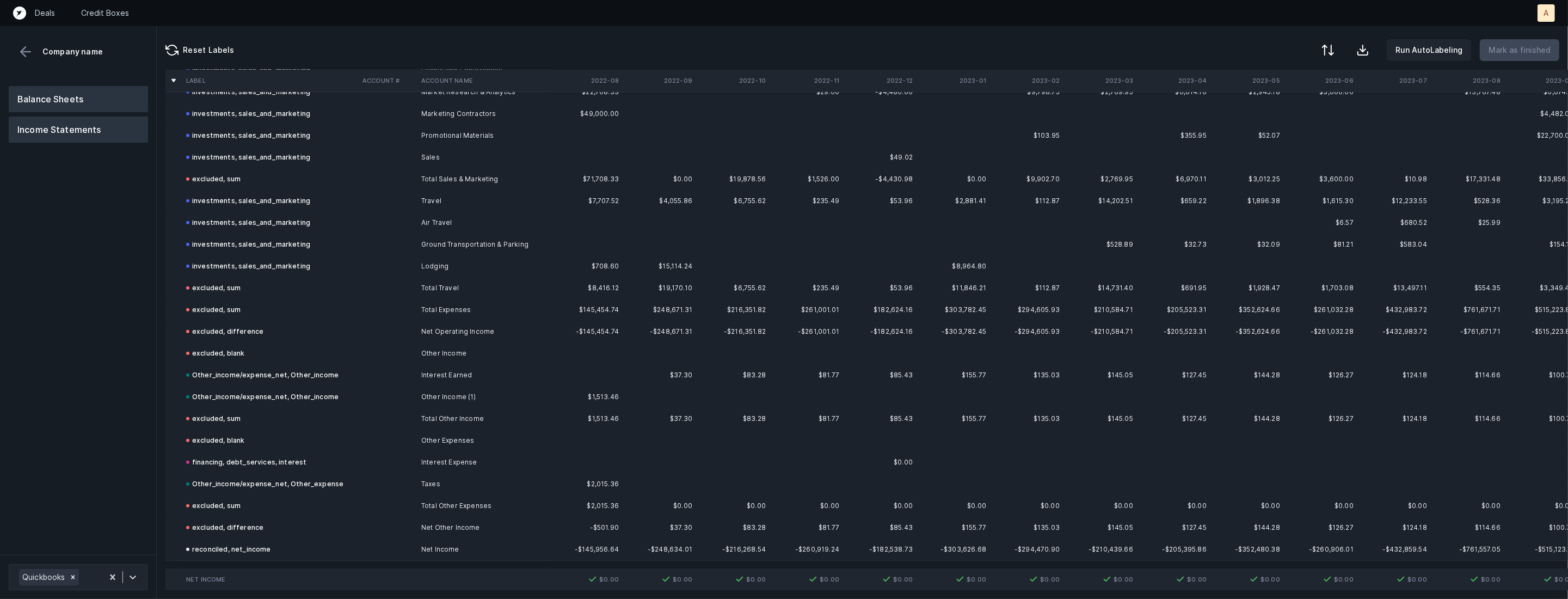
click at [107, 92] on button "Balance Sheets" at bounding box center [79, 99] width 139 height 26
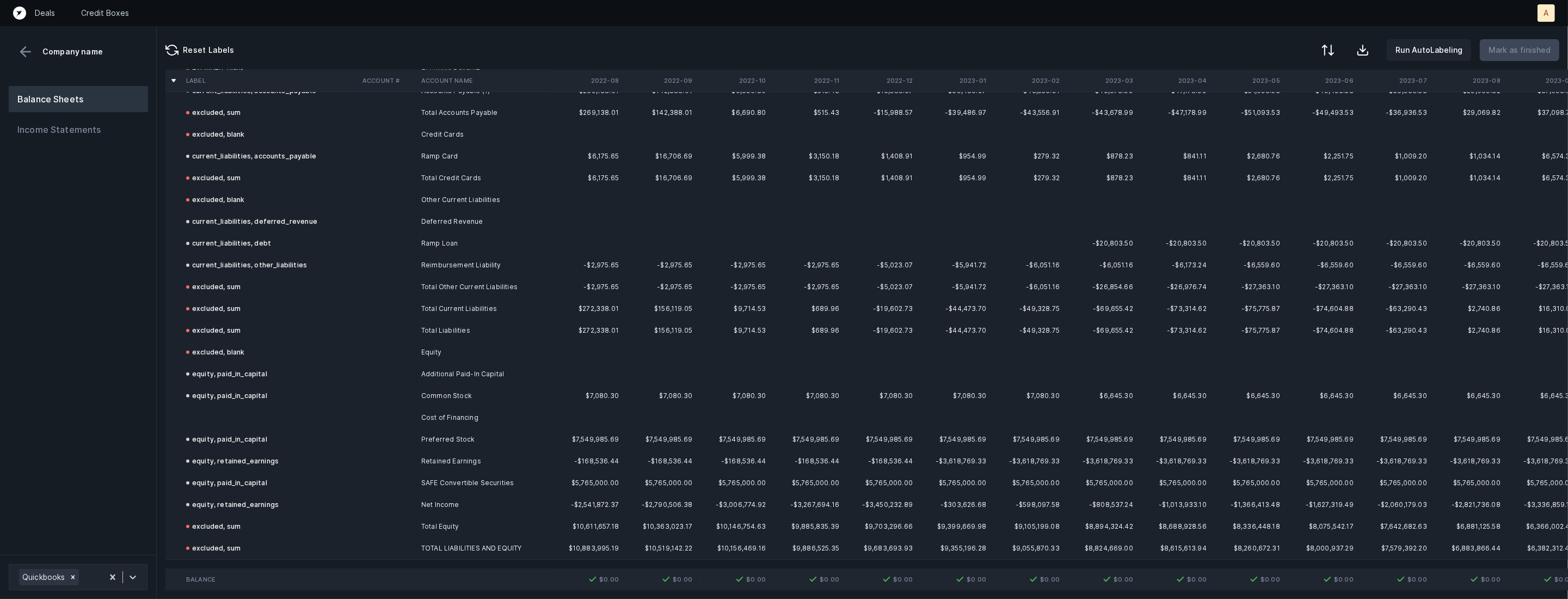
scroll to position [521, 0]
click at [220, 423] on td at bounding box center [270, 418] width 176 height 22
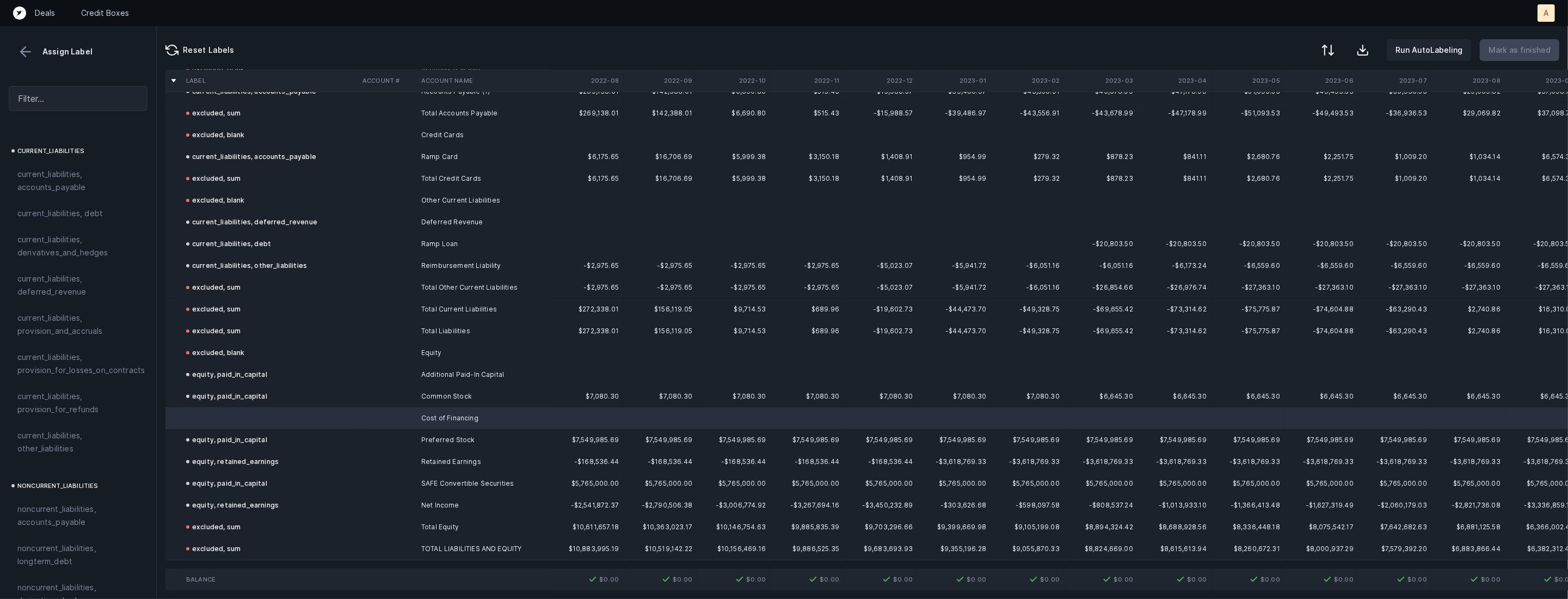
scroll to position [1161, 0]
click at [123, 417] on div "equity, paid_in_capital" at bounding box center [78, 423] width 121 height 13
click at [1506, 40] on button "Mark as finished" at bounding box center [1519, 50] width 79 height 22
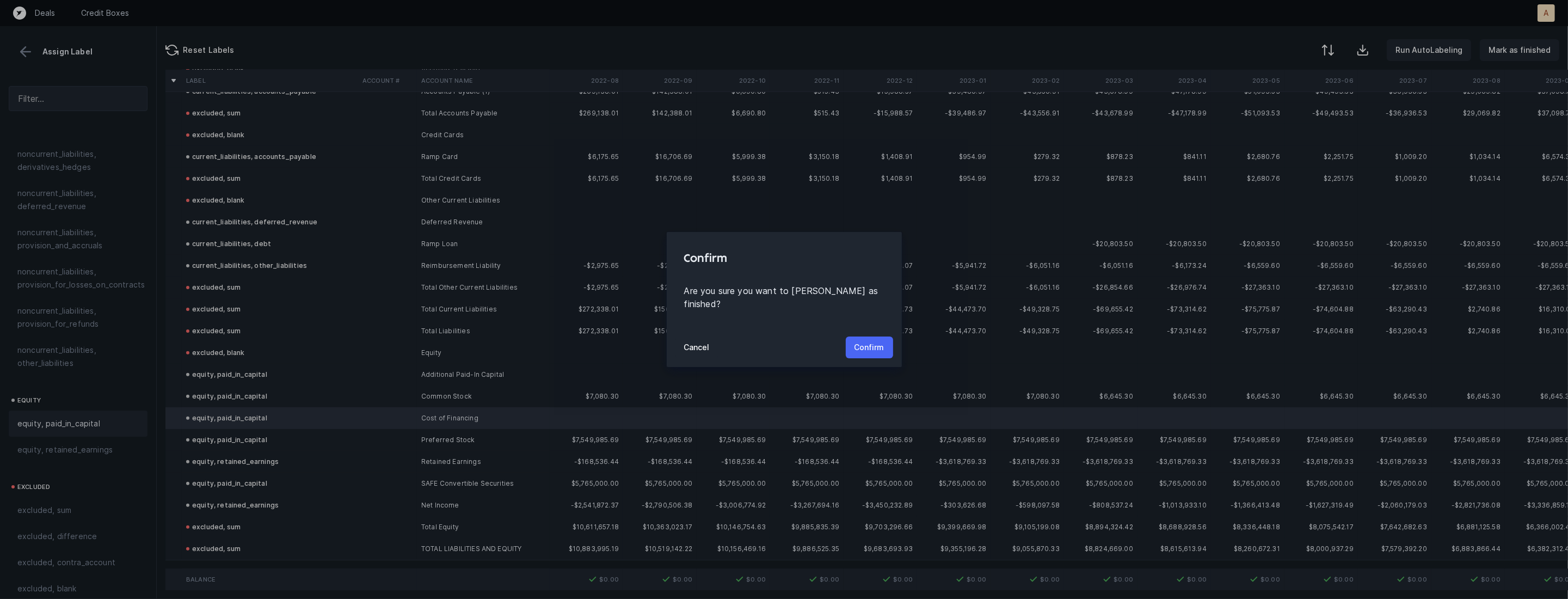
click at [862, 341] on p "Confirm" at bounding box center [869, 347] width 30 height 13
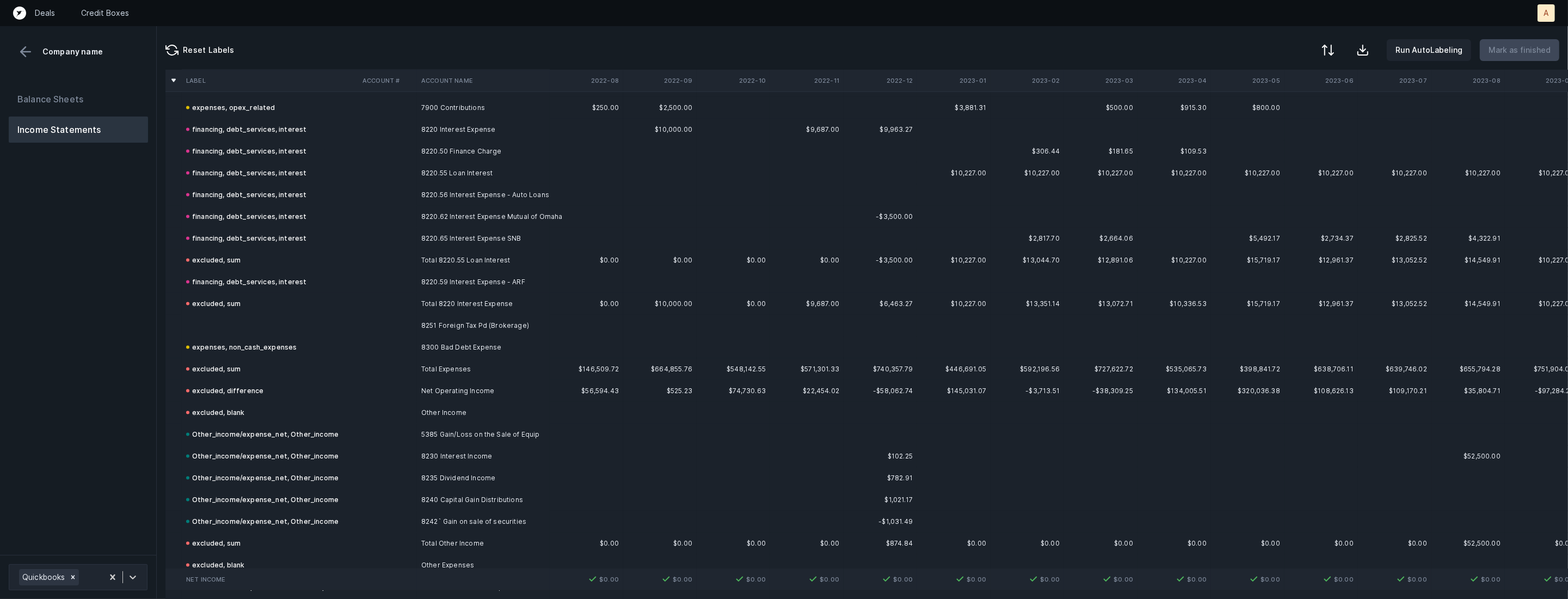
scroll to position [2567, 0]
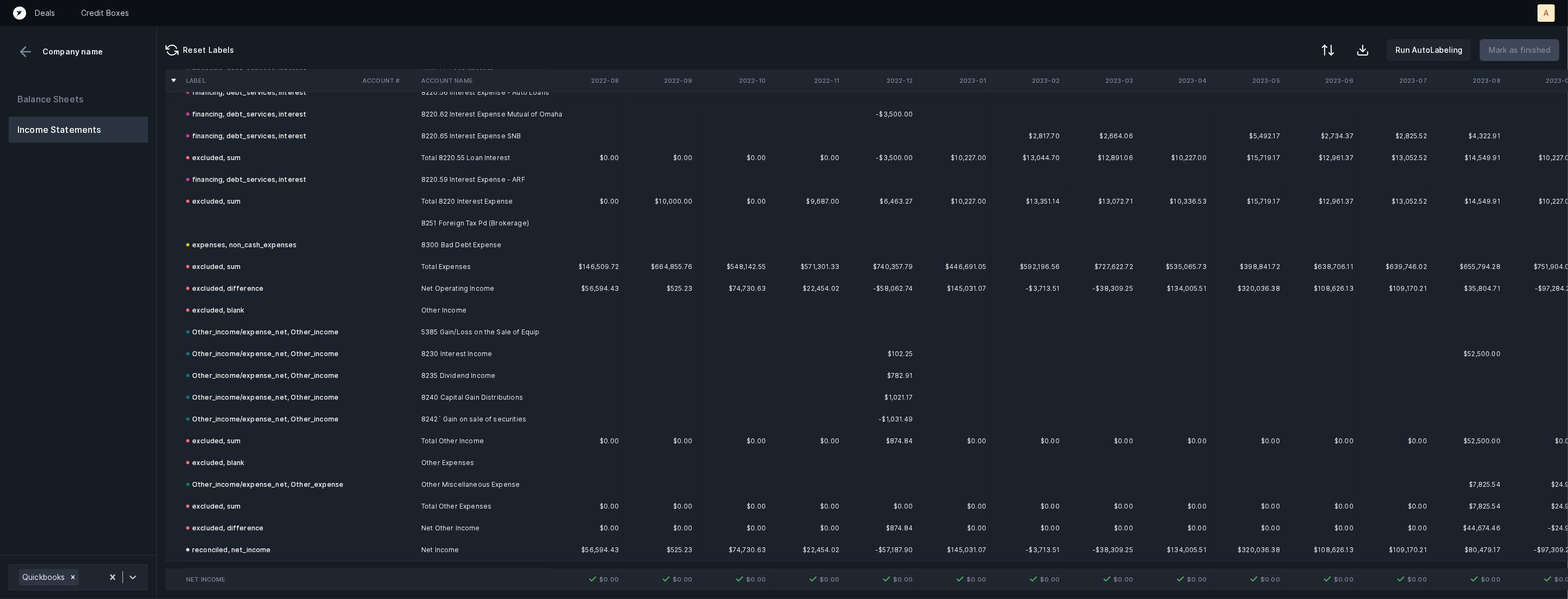
click at [320, 216] on td at bounding box center [270, 223] width 176 height 22
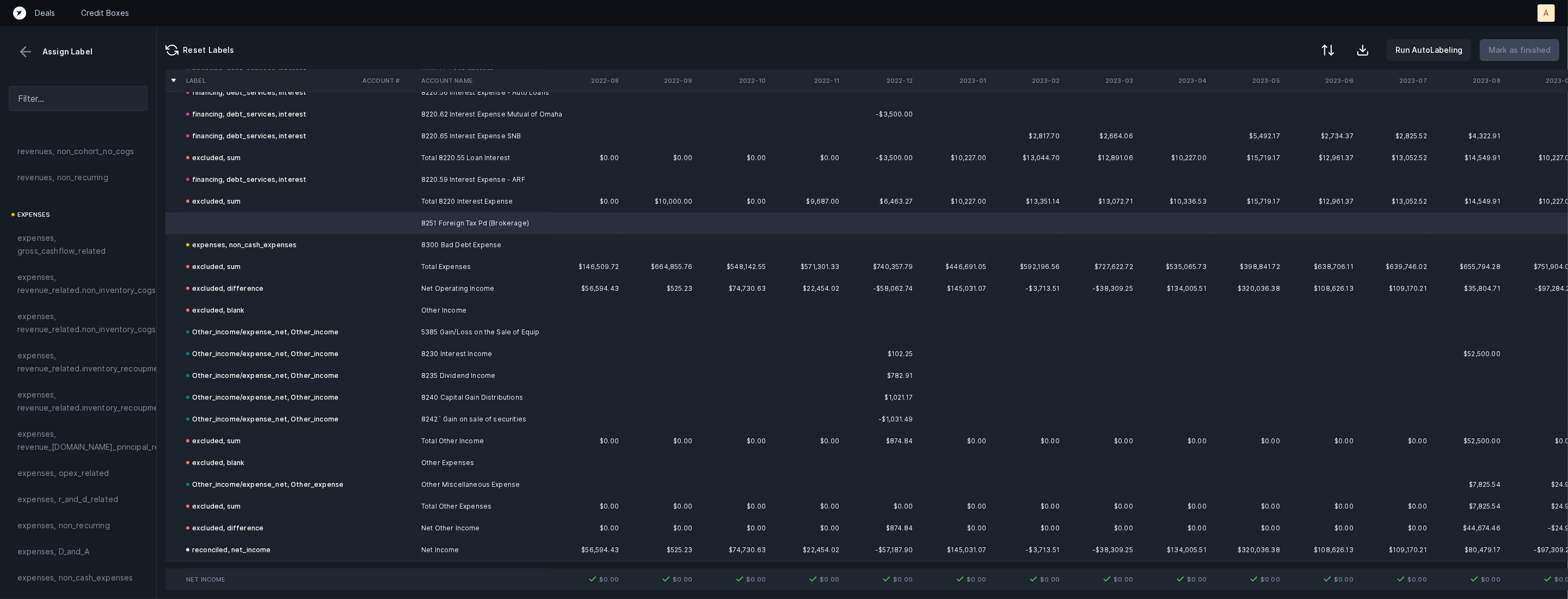
scroll to position [141, 0]
click at [50, 439] on span "expenses, opex_related" at bounding box center [63, 439] width 92 height 13
click at [25, 47] on button at bounding box center [26, 51] width 16 height 16
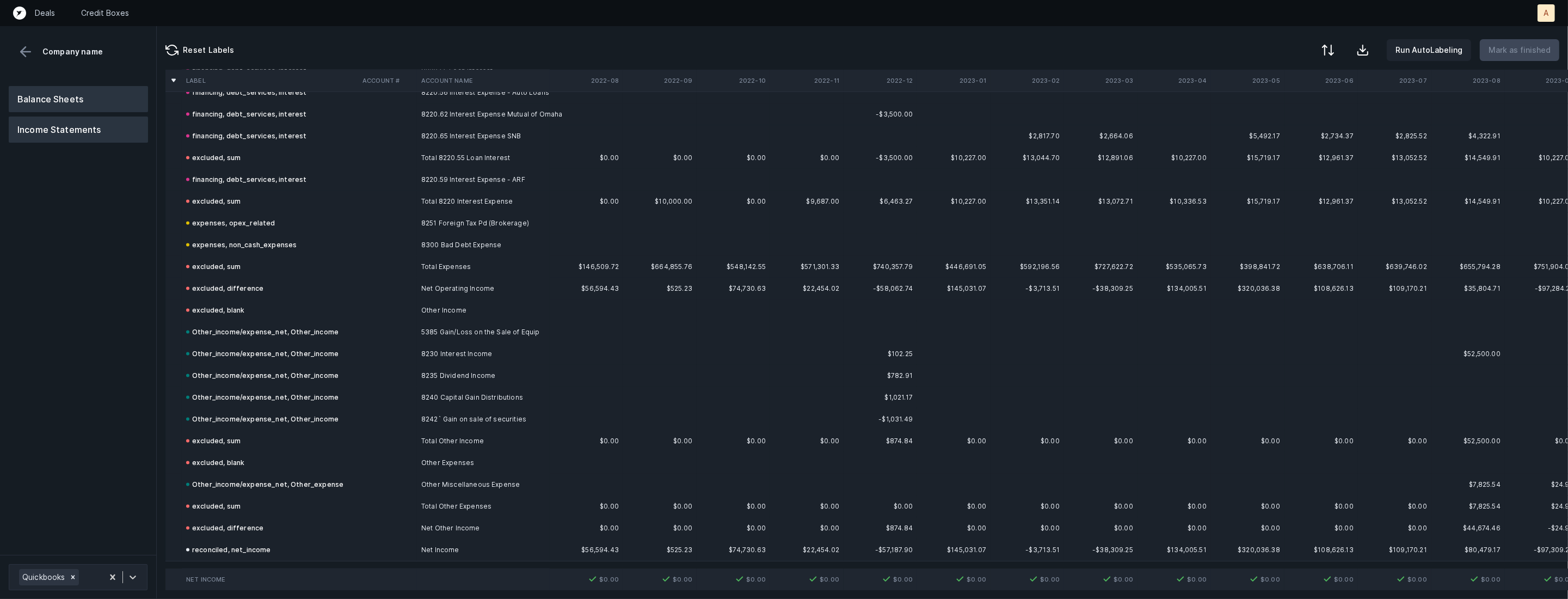
click at [55, 89] on button "Balance Sheets" at bounding box center [79, 99] width 139 height 26
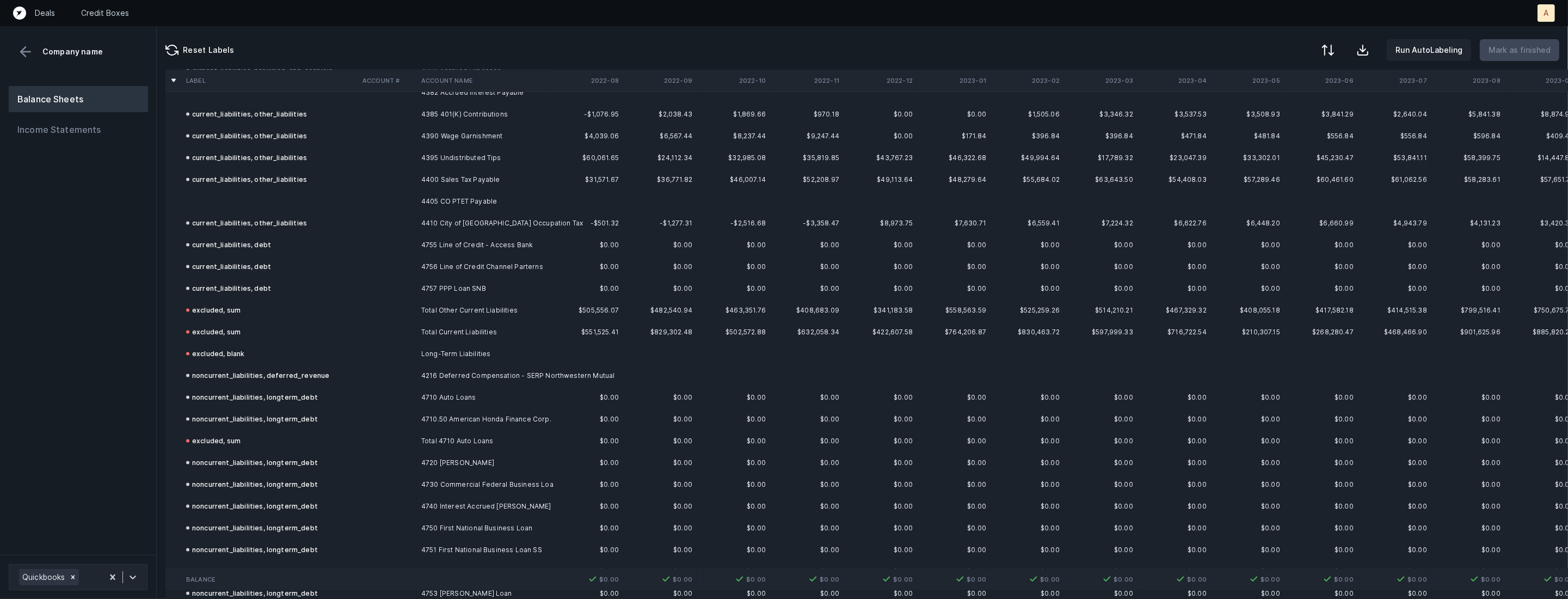
click at [310, 212] on td "current_liabilities, other_liabilities" at bounding box center [270, 223] width 176 height 22
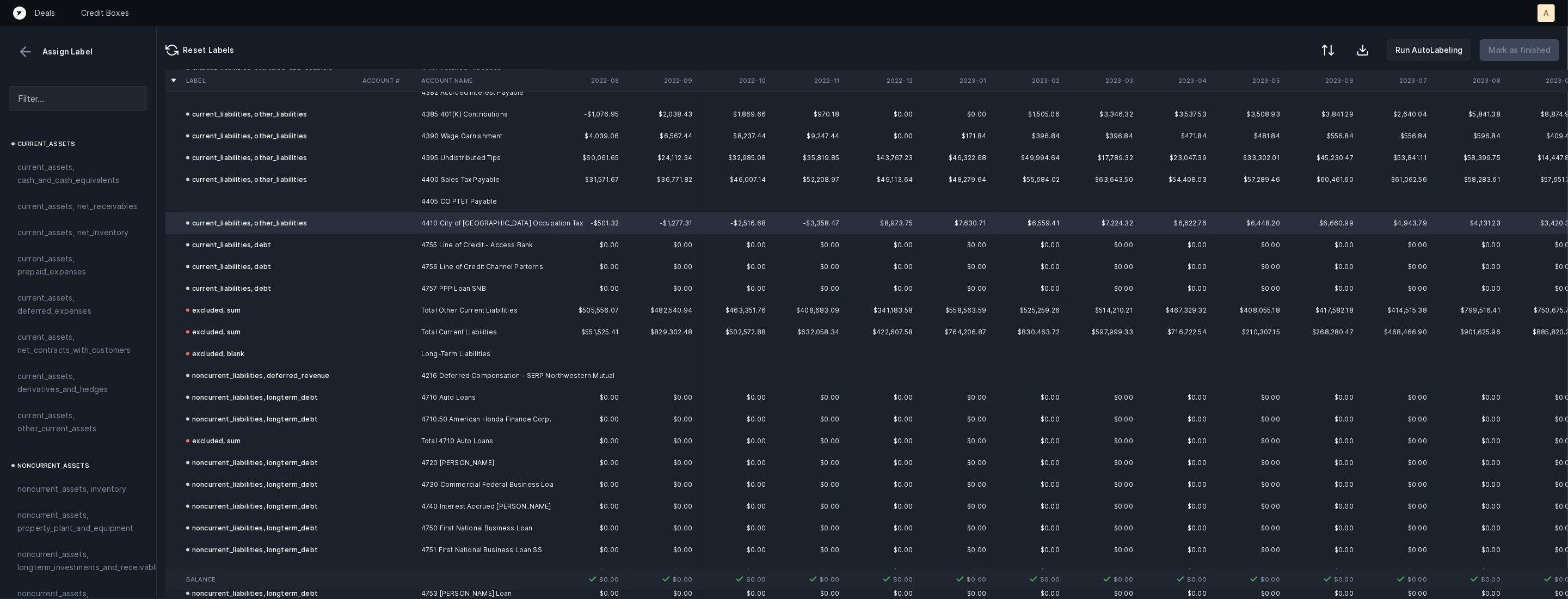
scroll to position [2503, 0]
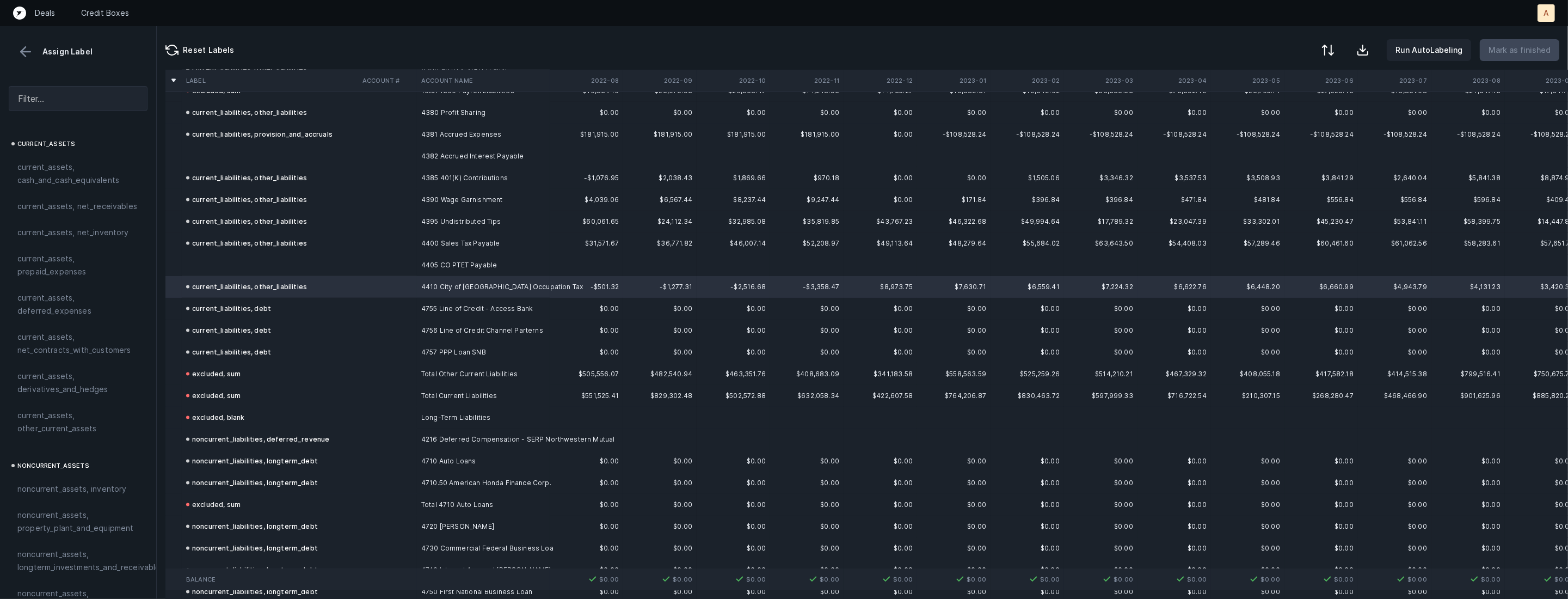
click at [235, 261] on td at bounding box center [270, 265] width 176 height 22
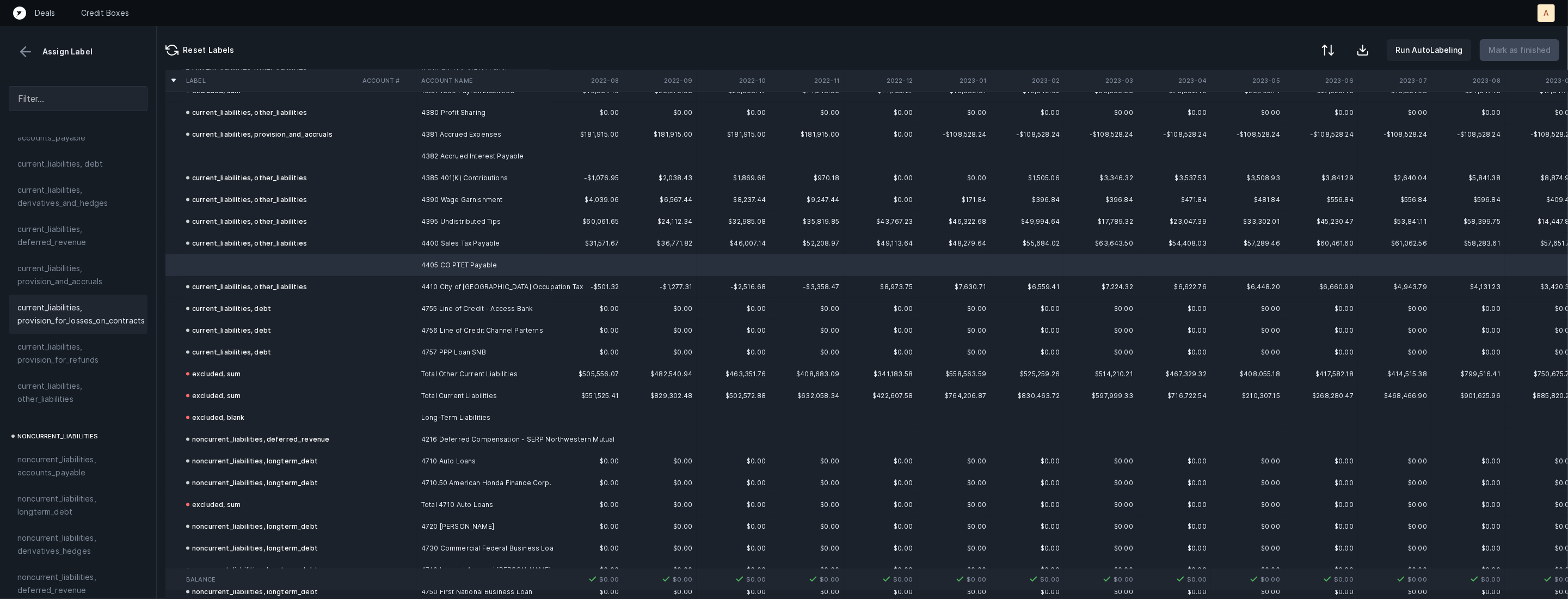
scroll to position [785, 0]
click at [52, 372] on span "current_liabilities, other_liabilities" at bounding box center [78, 385] width 121 height 26
click at [238, 159] on td at bounding box center [270, 156] width 176 height 22
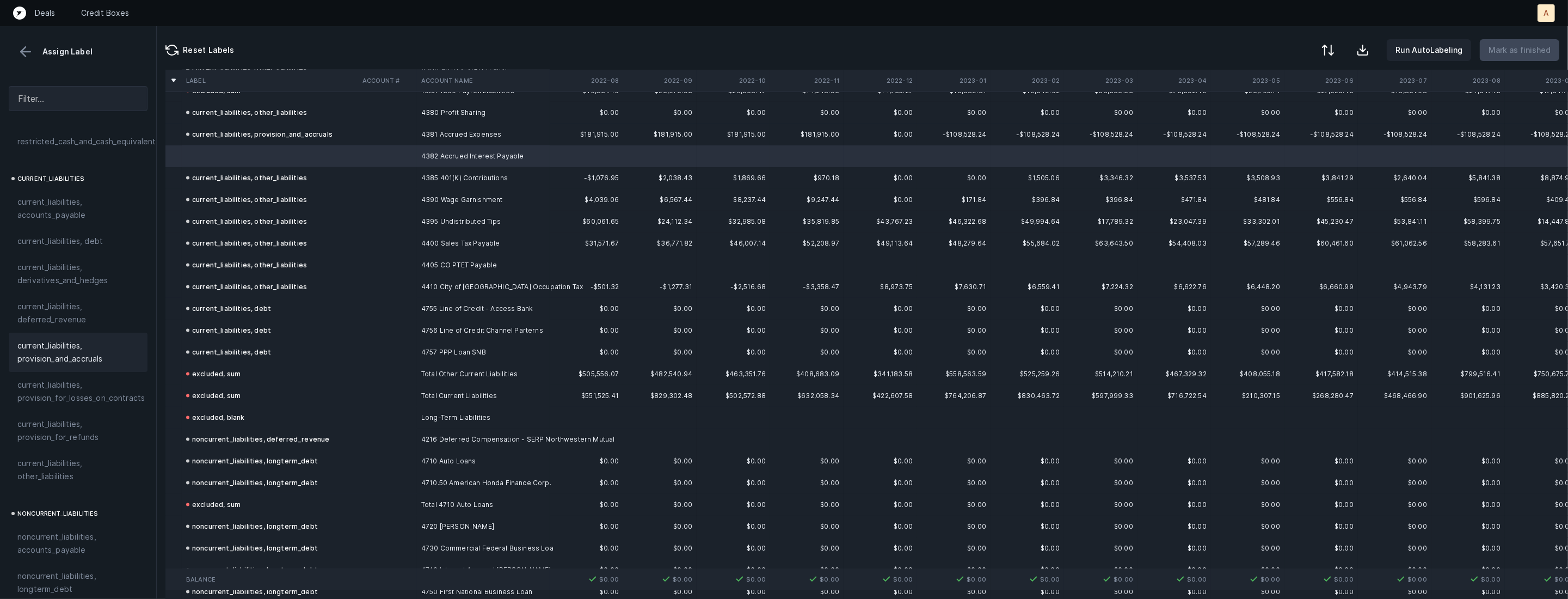
scroll to position [657, 0]
click at [65, 271] on div "current_liabilities, debt" at bounding box center [78, 284] width 139 height 26
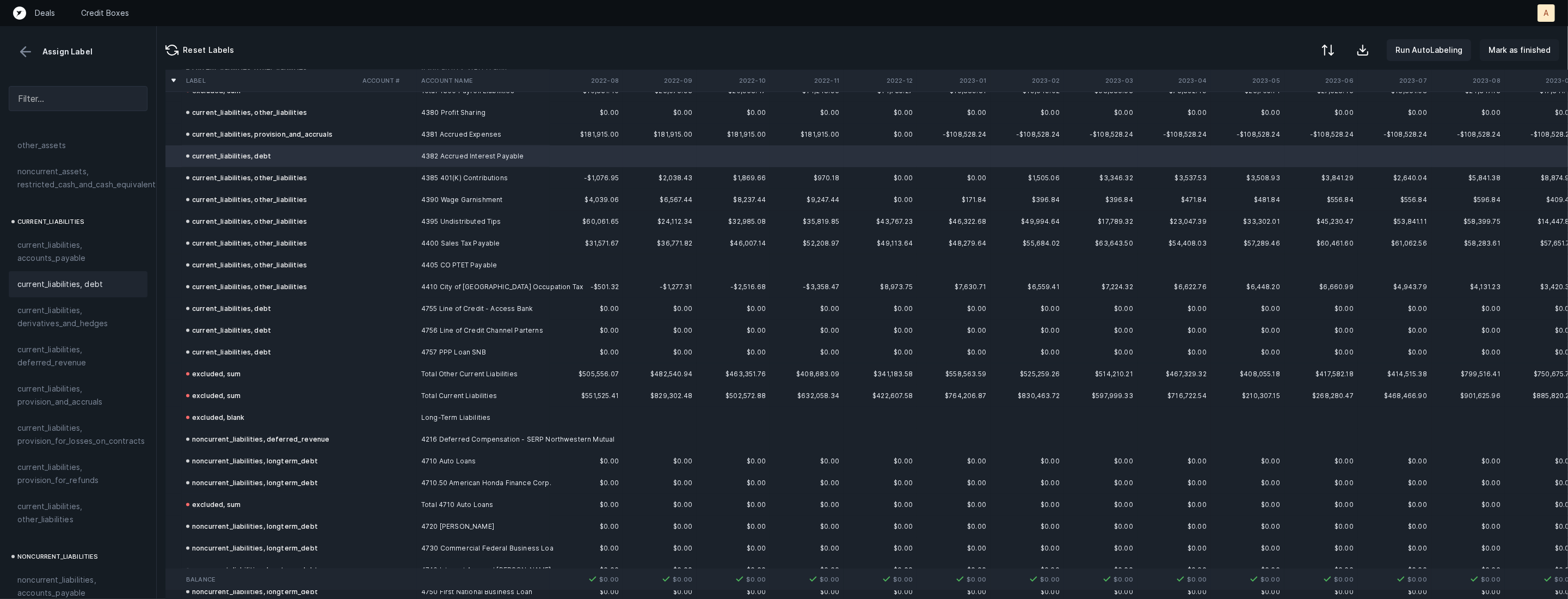
click at [1507, 47] on p "Mark as finished" at bounding box center [1519, 50] width 62 height 13
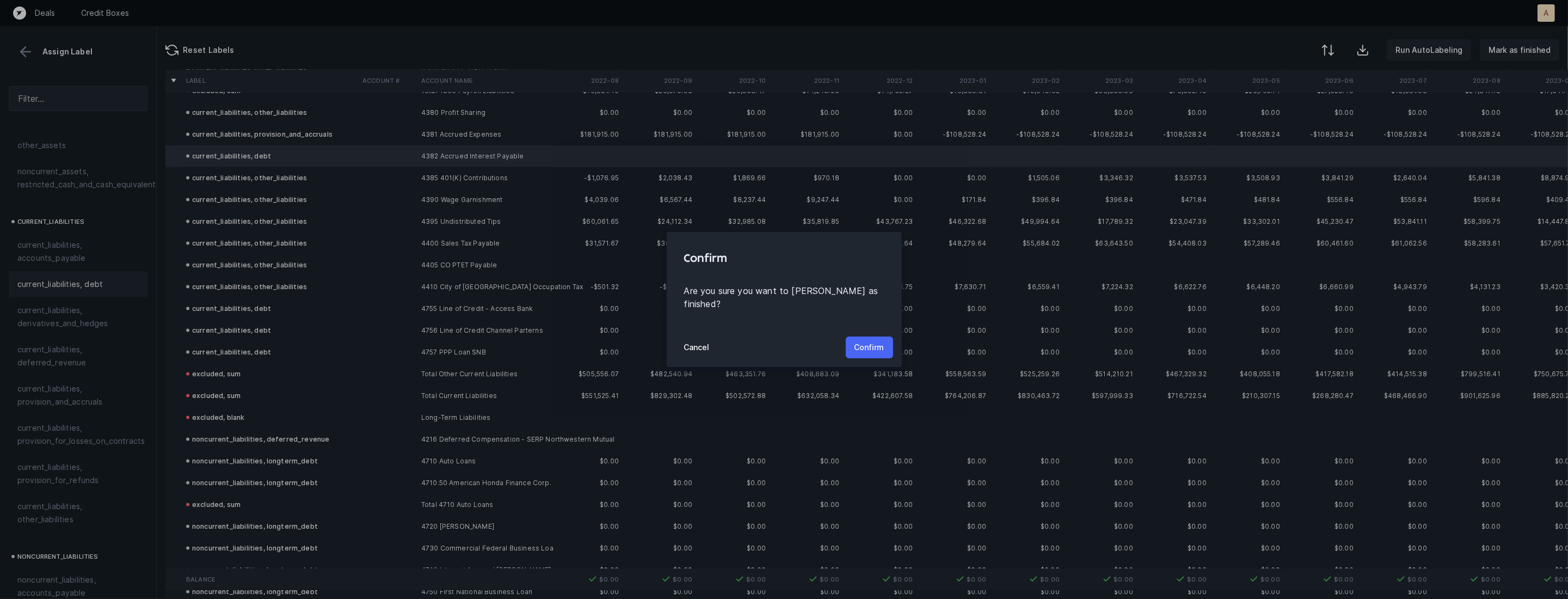
click at [870, 342] on p "Confirm" at bounding box center [869, 347] width 30 height 13
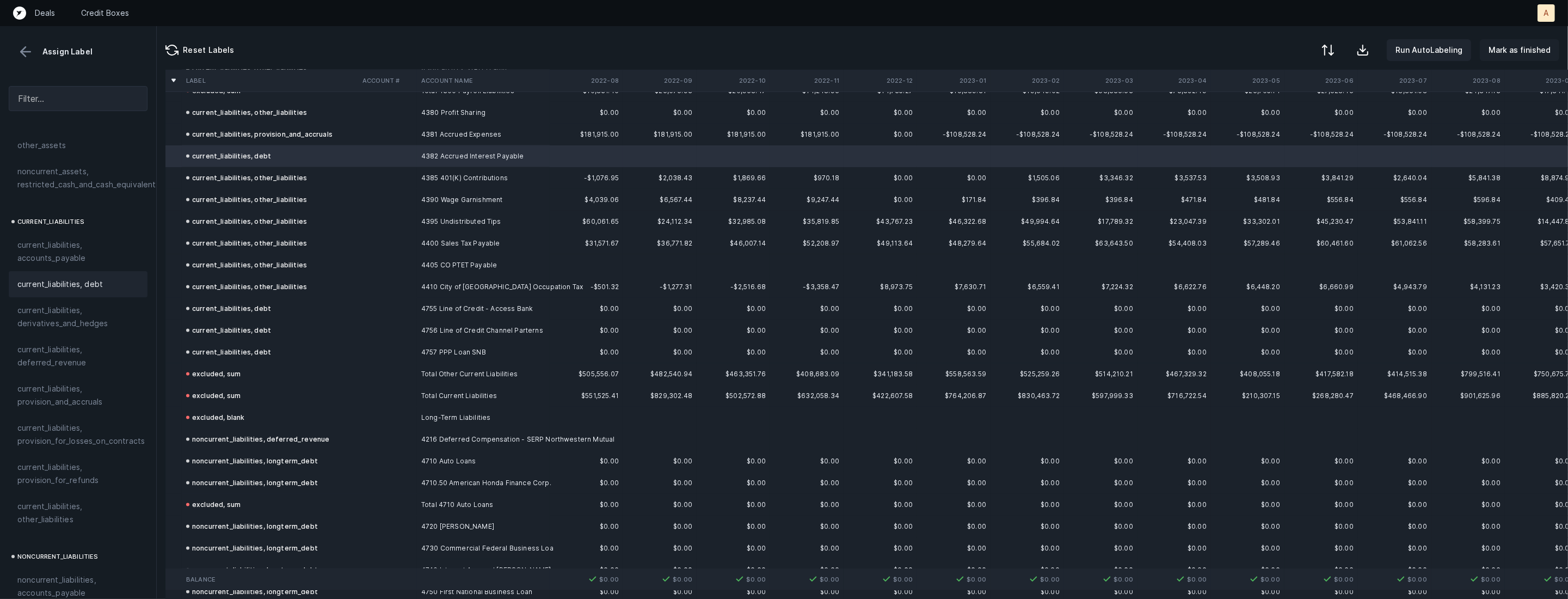
click at [1534, 48] on p "Mark as finished" at bounding box center [1519, 50] width 62 height 13
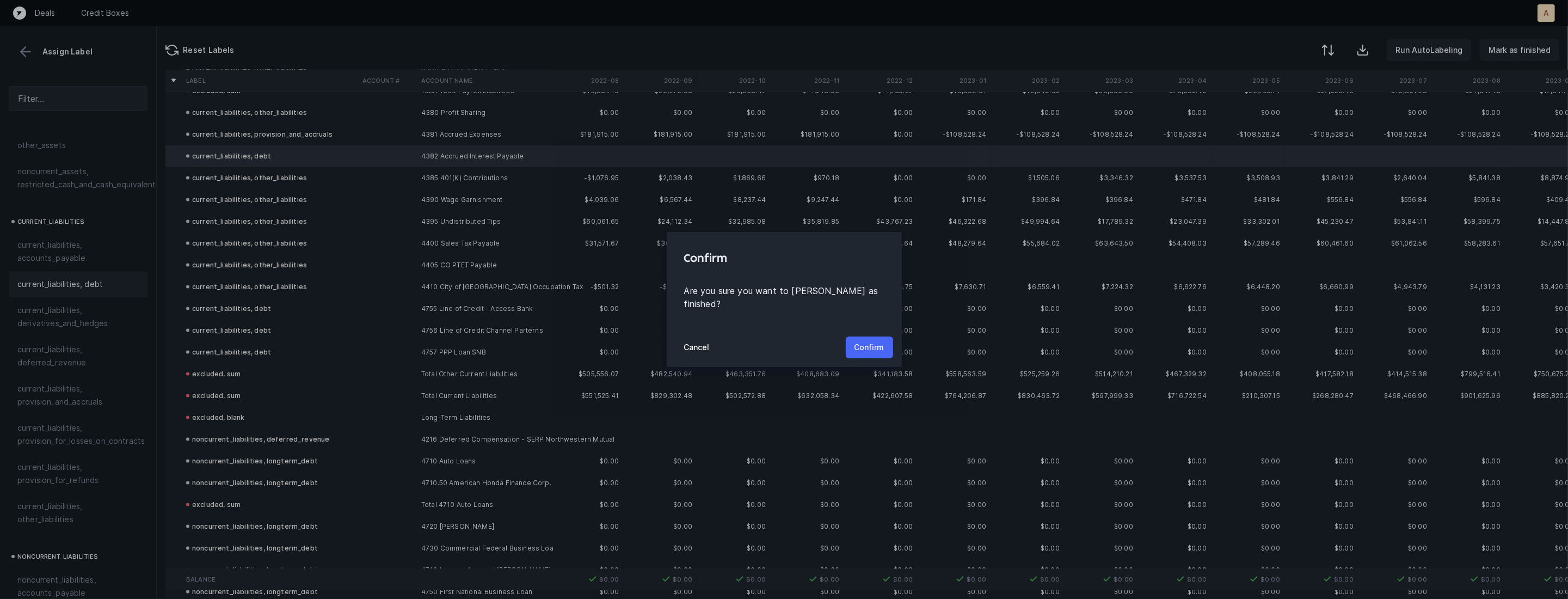
click at [860, 341] on p "Confirm" at bounding box center [869, 347] width 30 height 13
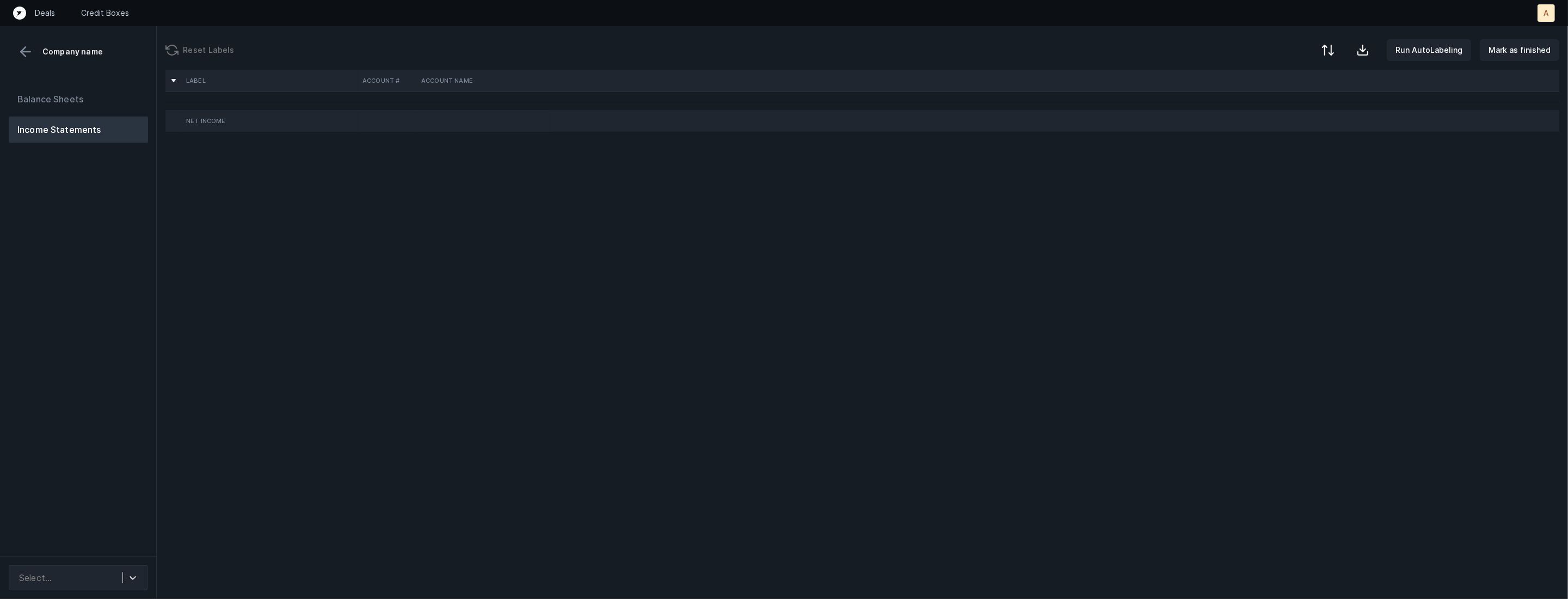
click at [114, 268] on div "Balance Sheets Income Statements" at bounding box center [78, 316] width 156 height 479
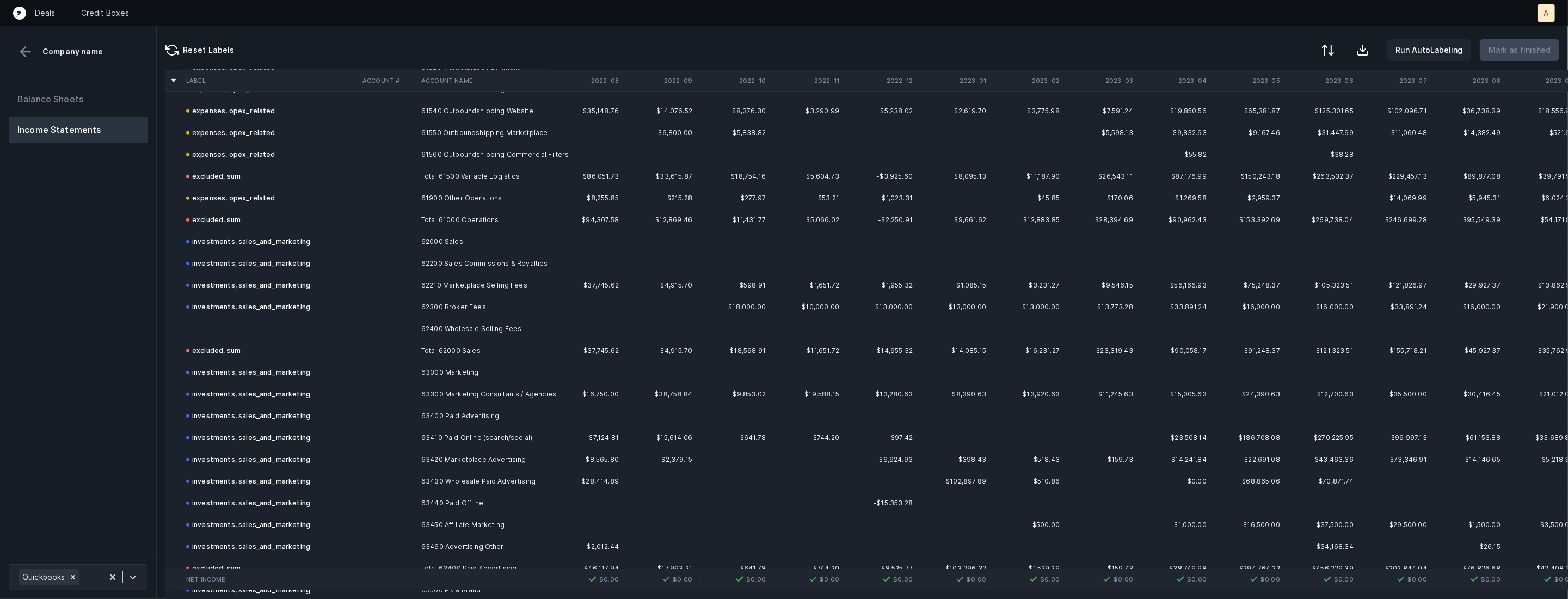
scroll to position [1571, 0]
click at [497, 325] on td "62400 Wholesale Selling Fees" at bounding box center [483, 326] width 133 height 22
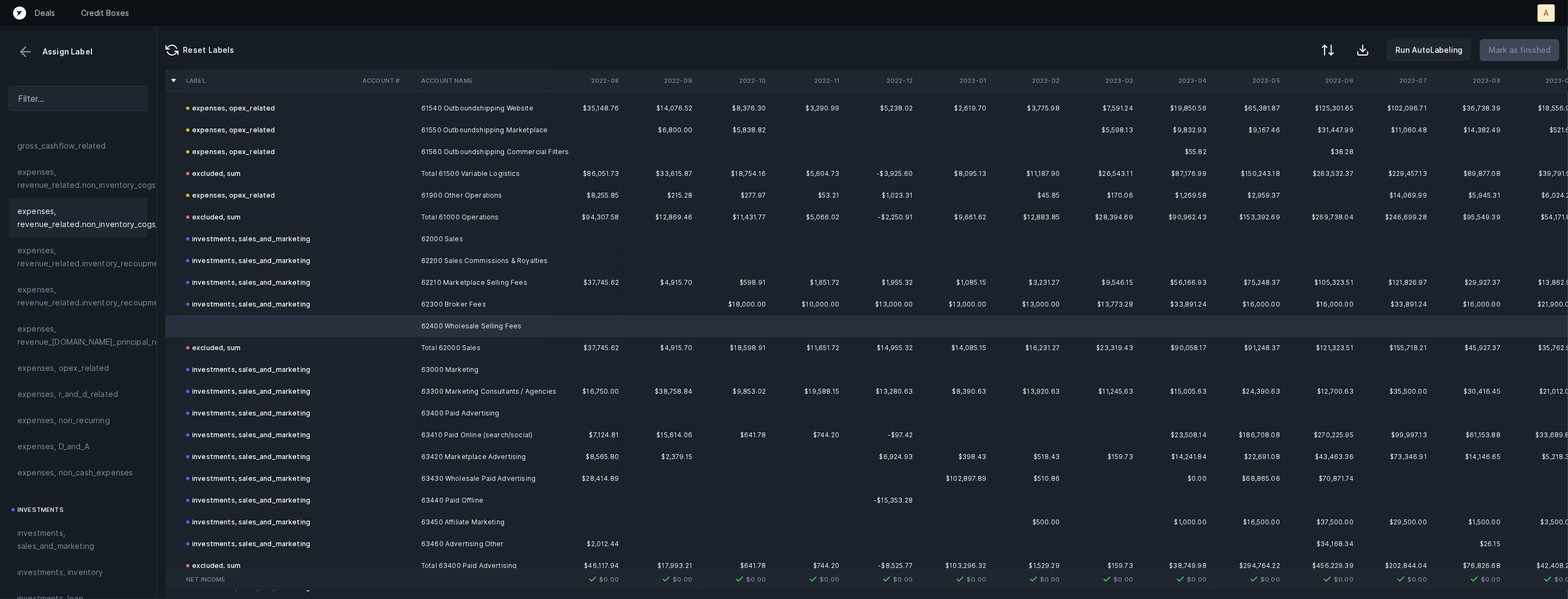
scroll to position [391, 0]
click at [79, 359] on span "investments, sales_and_marketing" at bounding box center [78, 361] width 121 height 26
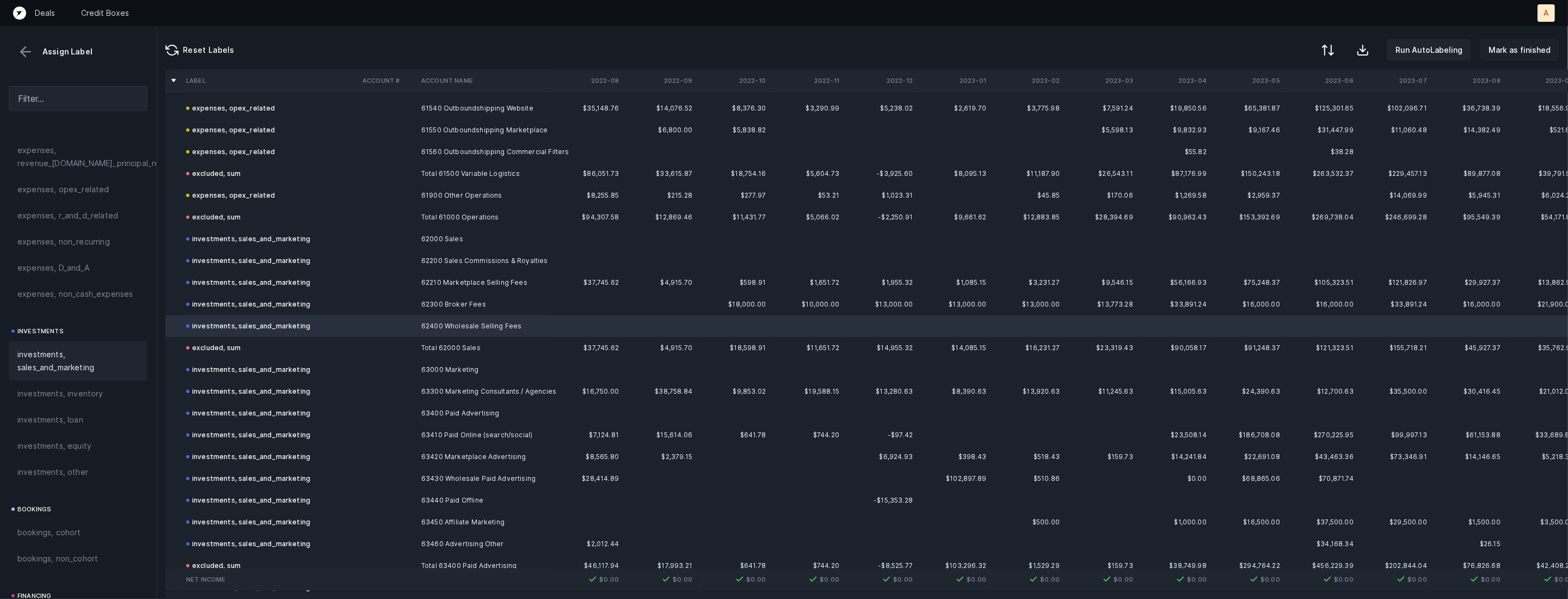
click at [1505, 59] on button "Mark as finished" at bounding box center [1519, 50] width 79 height 22
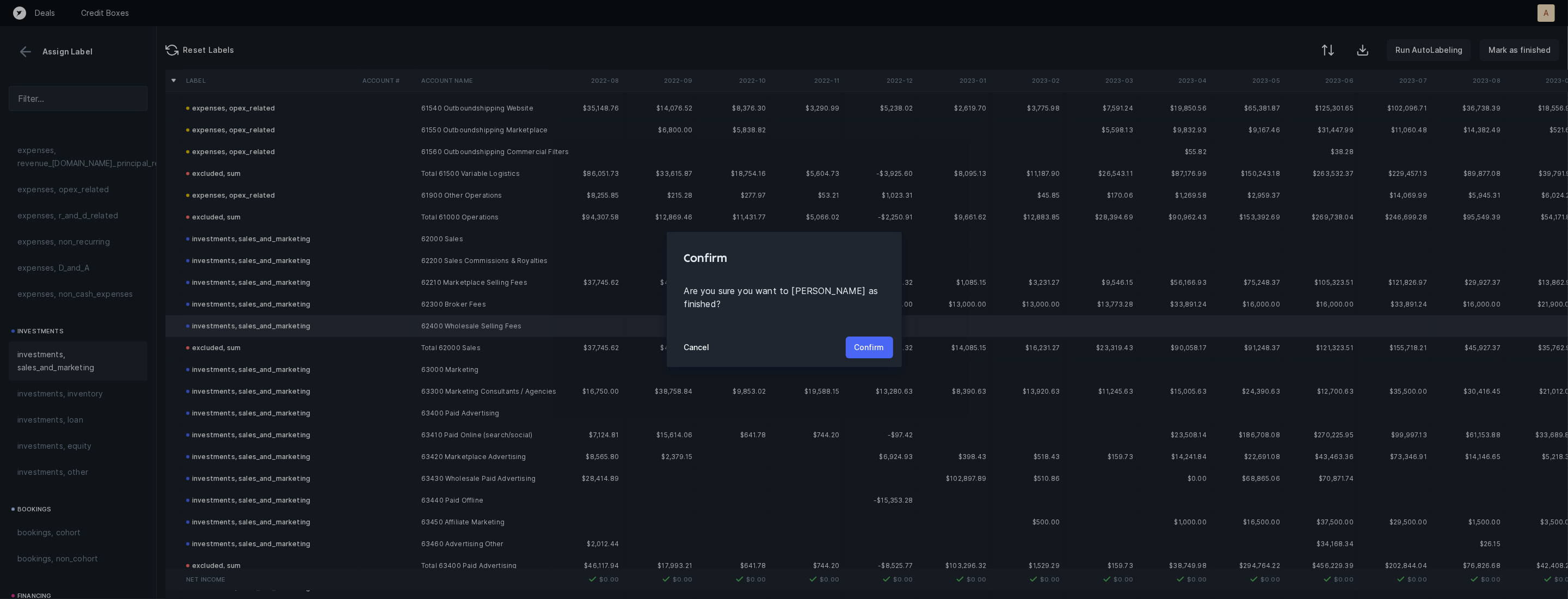
click at [863, 342] on p "Confirm" at bounding box center [869, 347] width 30 height 13
